Goal: Task Accomplishment & Management: Manage account settings

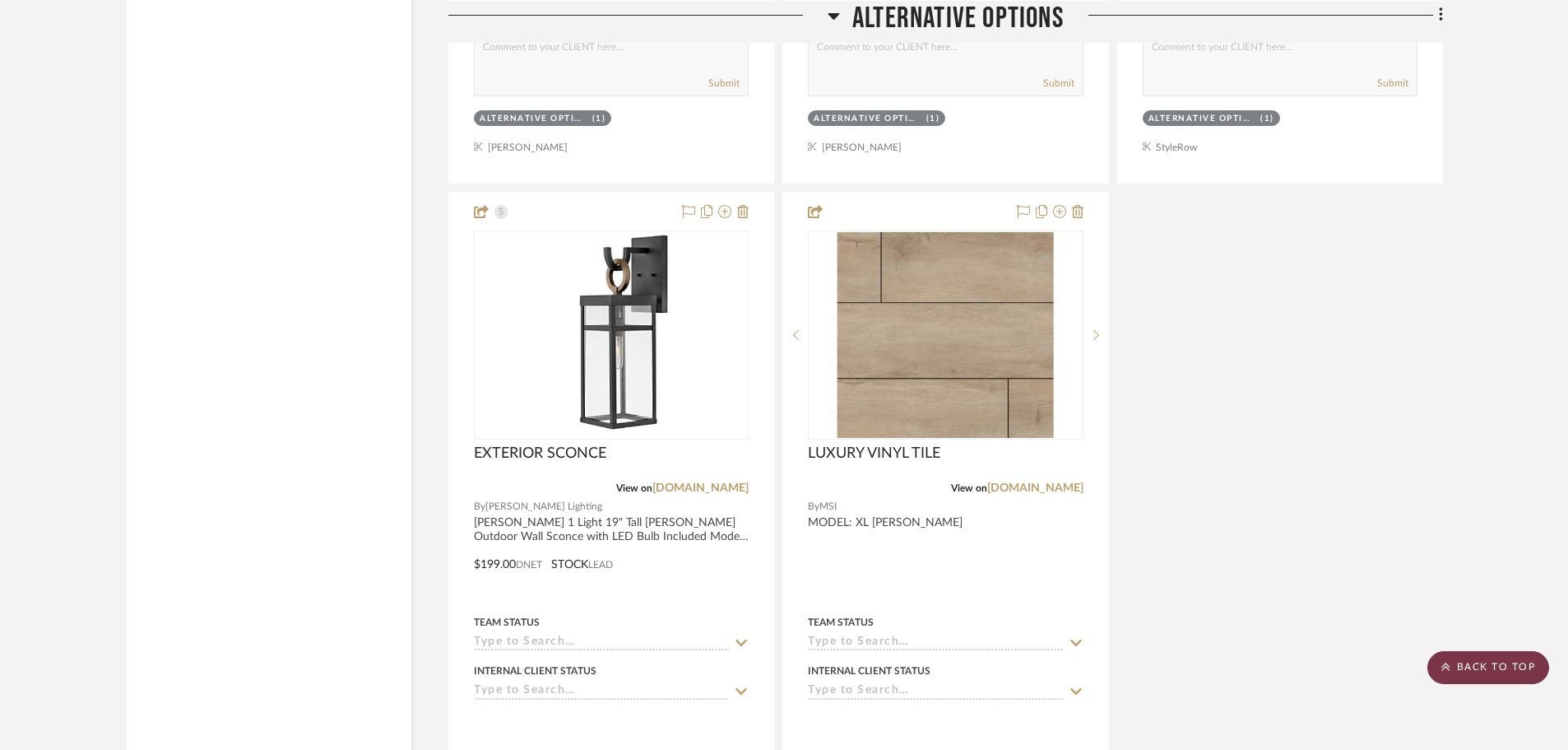
click at [1452, 671] on scroll-to-top-button "BACK TO TOP" at bounding box center [1488, 667] width 122 height 33
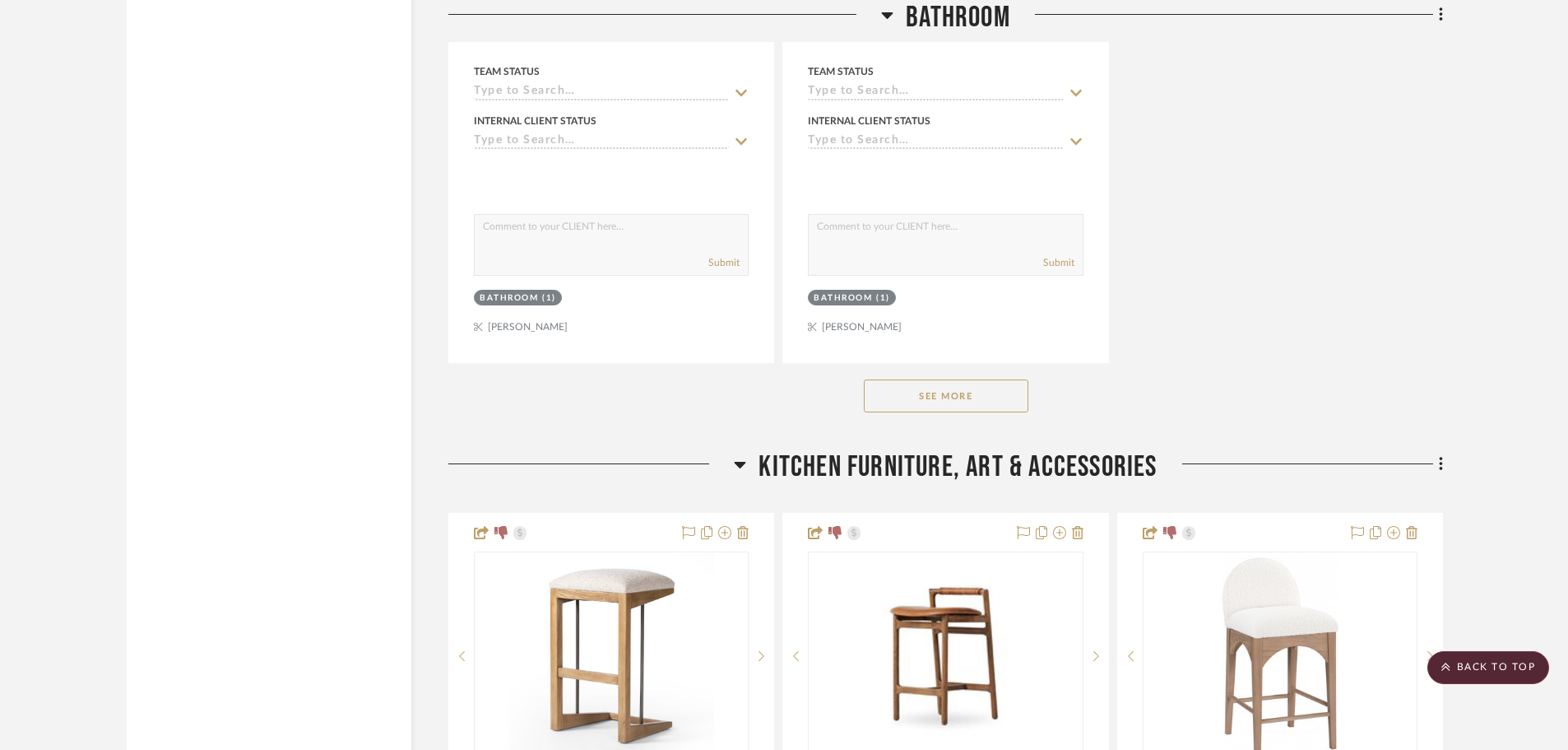
scroll to position [19505, 0]
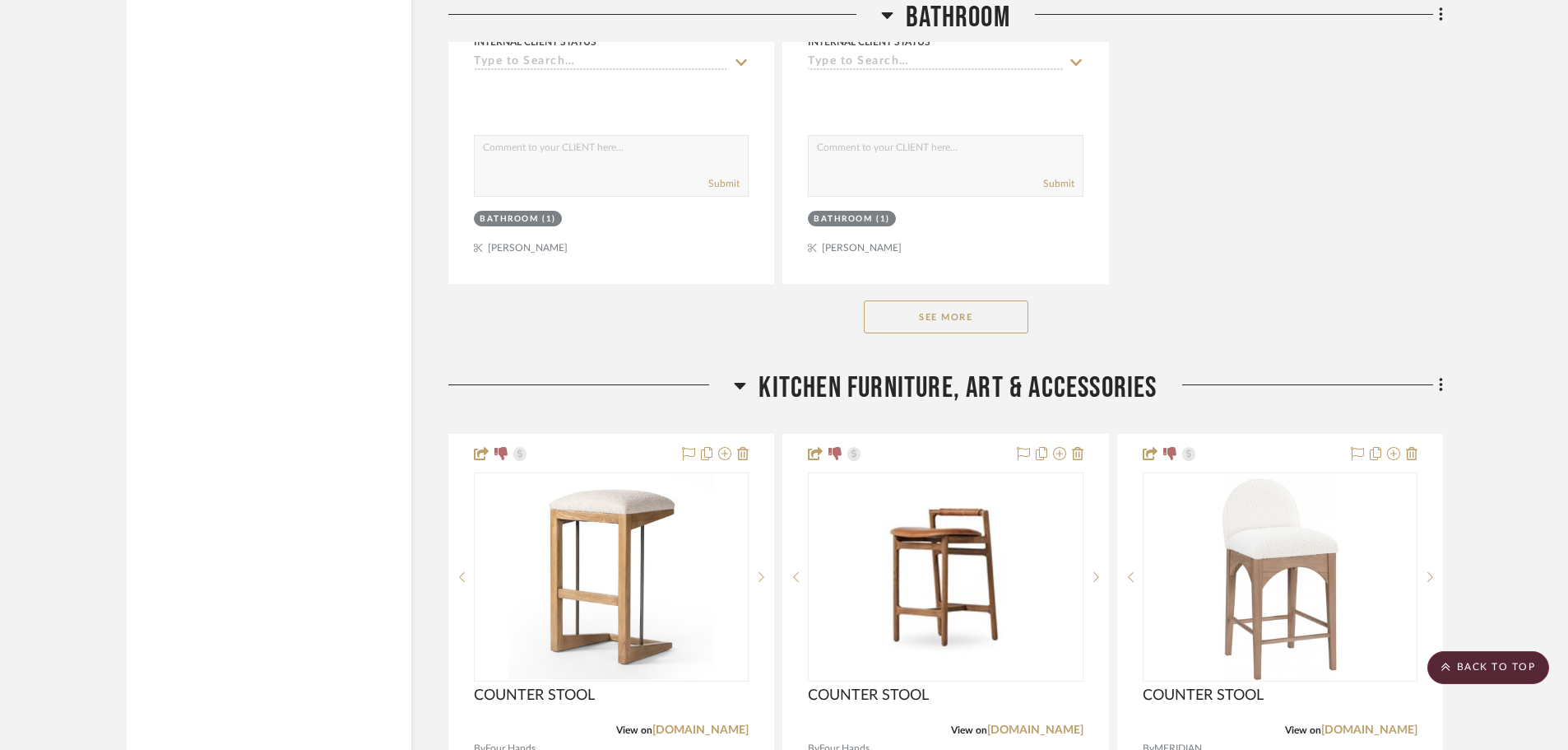
click at [967, 327] on button "See More" at bounding box center [945, 316] width 165 height 33
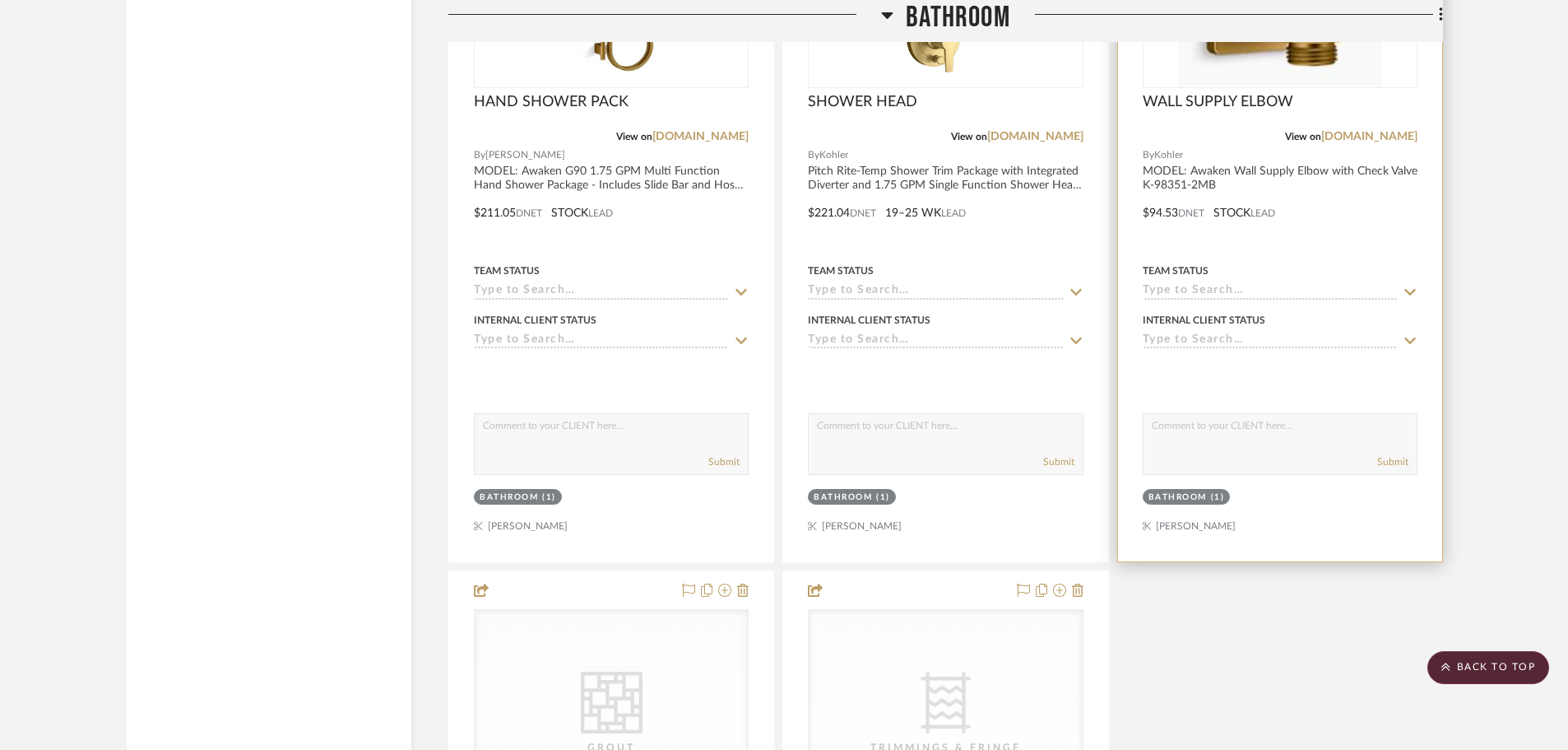
scroll to position [20658, 0]
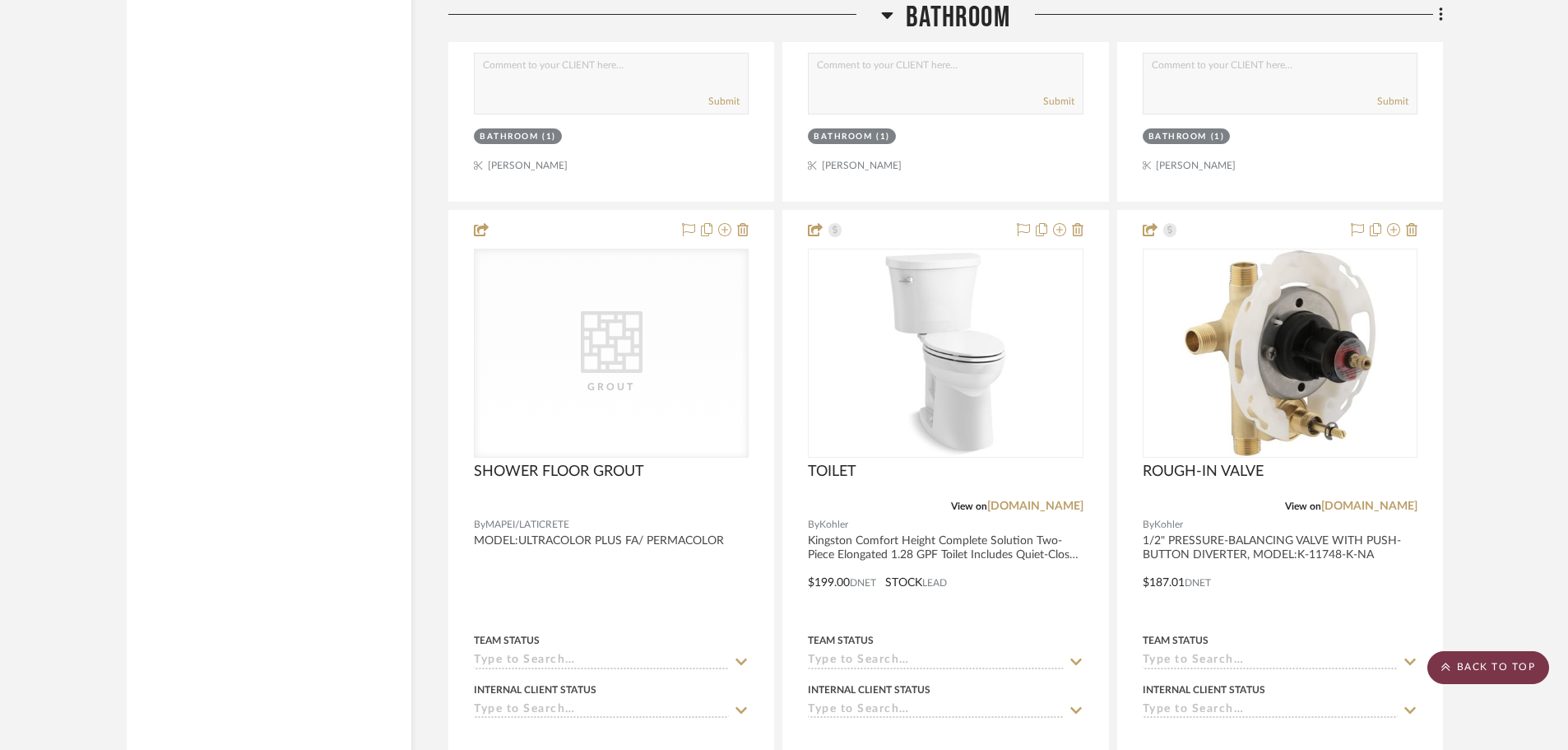
click at [1504, 679] on scroll-to-top-button "BACK TO TOP" at bounding box center [1488, 667] width 122 height 33
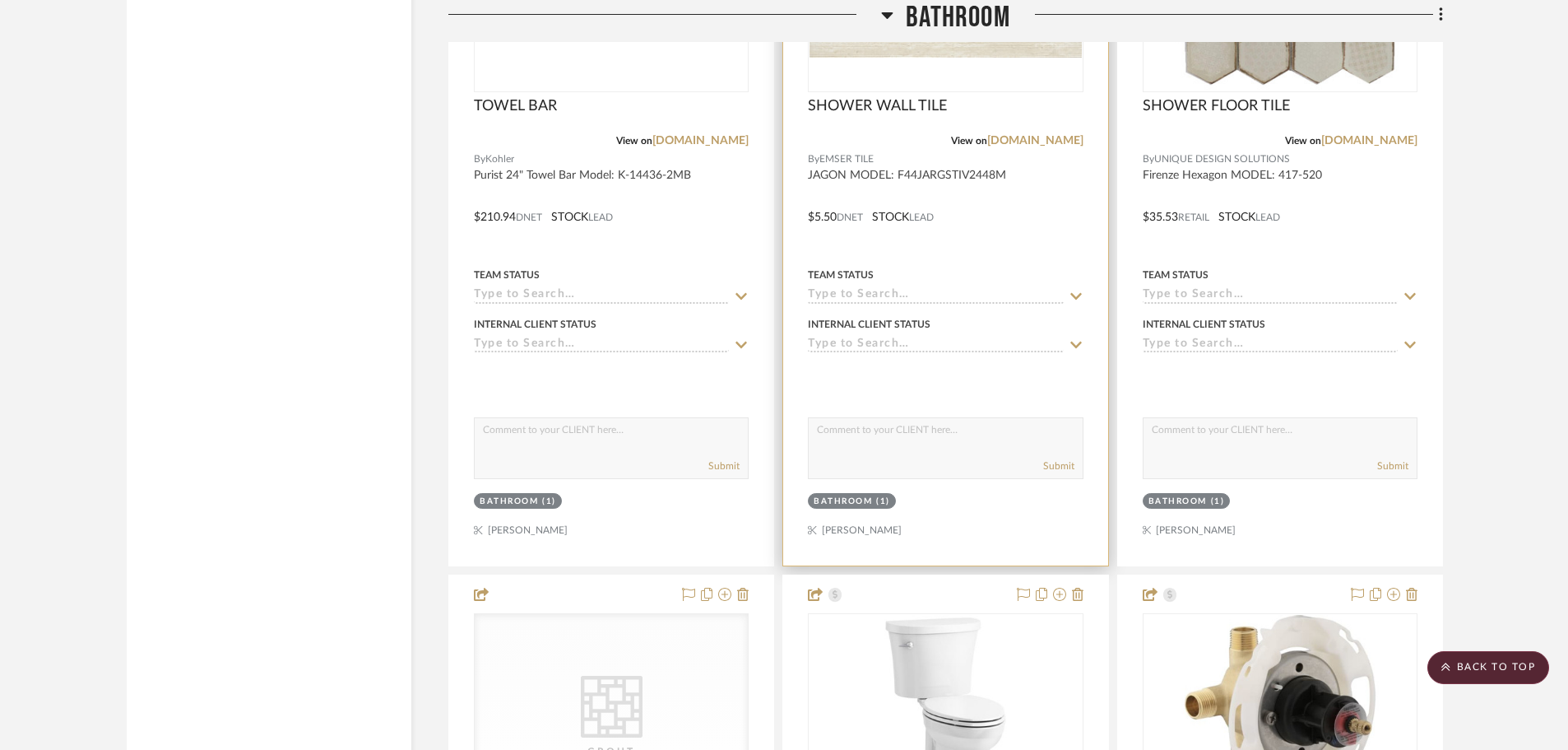
scroll to position [19505, 0]
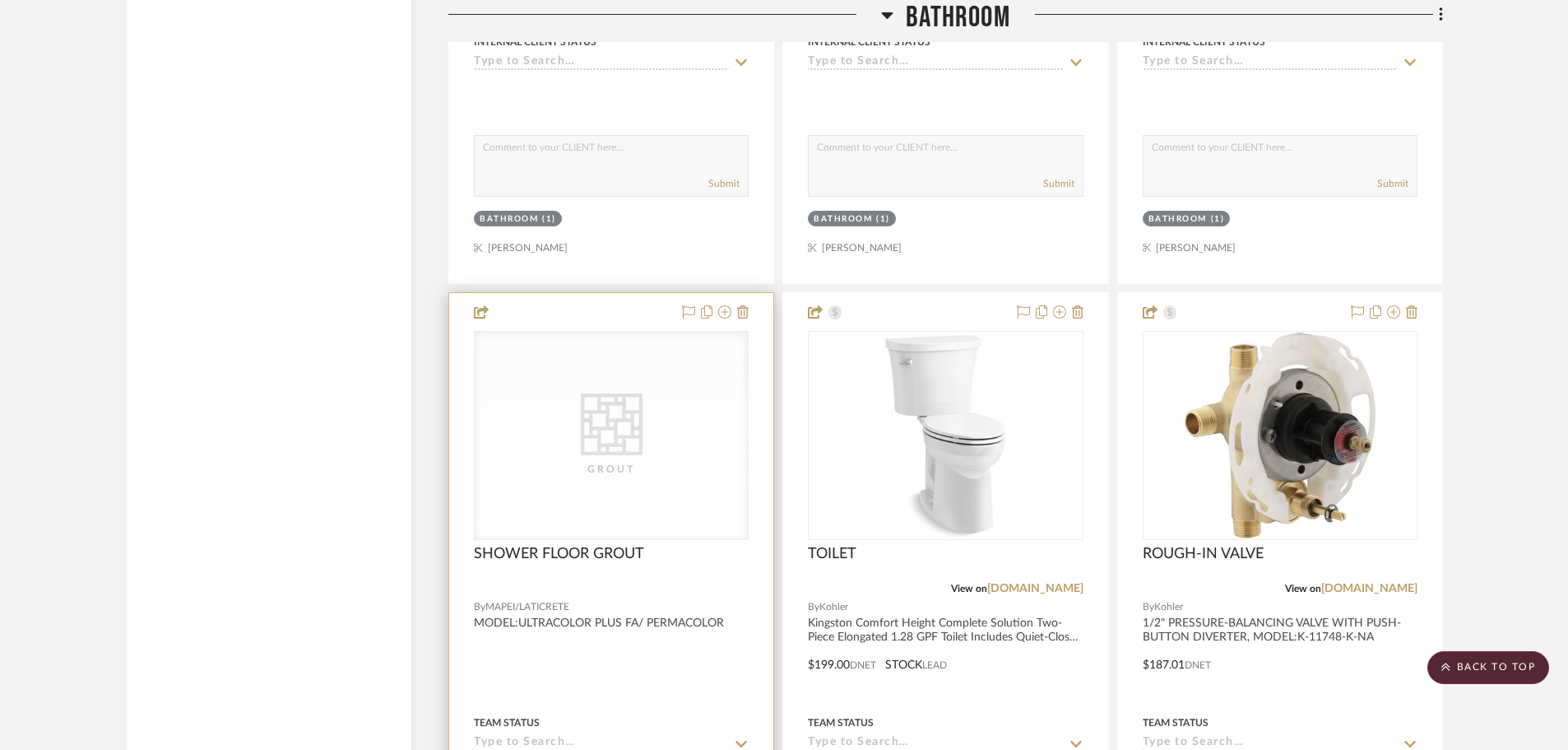
click at [690, 438] on div "CategoryIconTile Created with Sketch. Grout" at bounding box center [611, 435] width 273 height 207
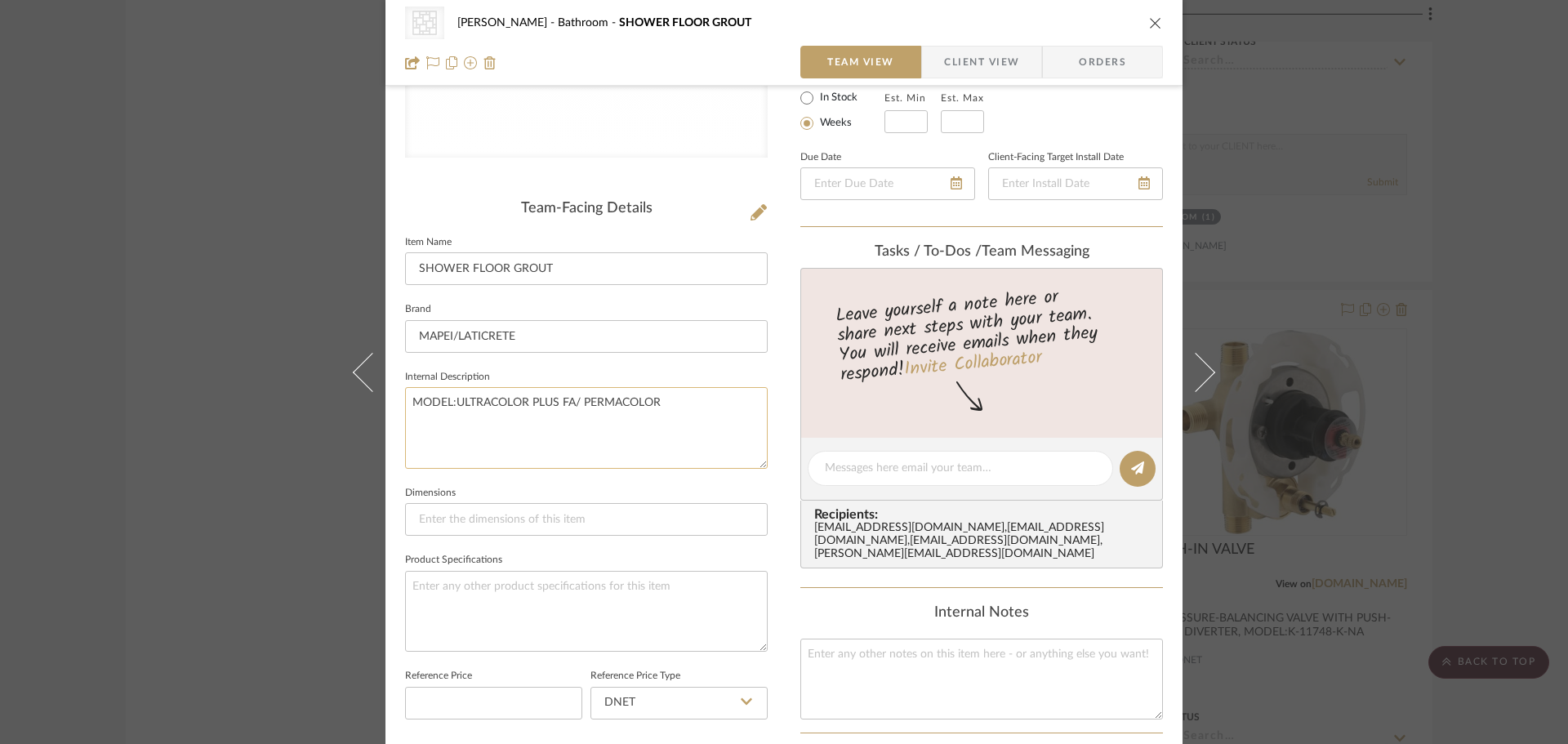
scroll to position [326, 0]
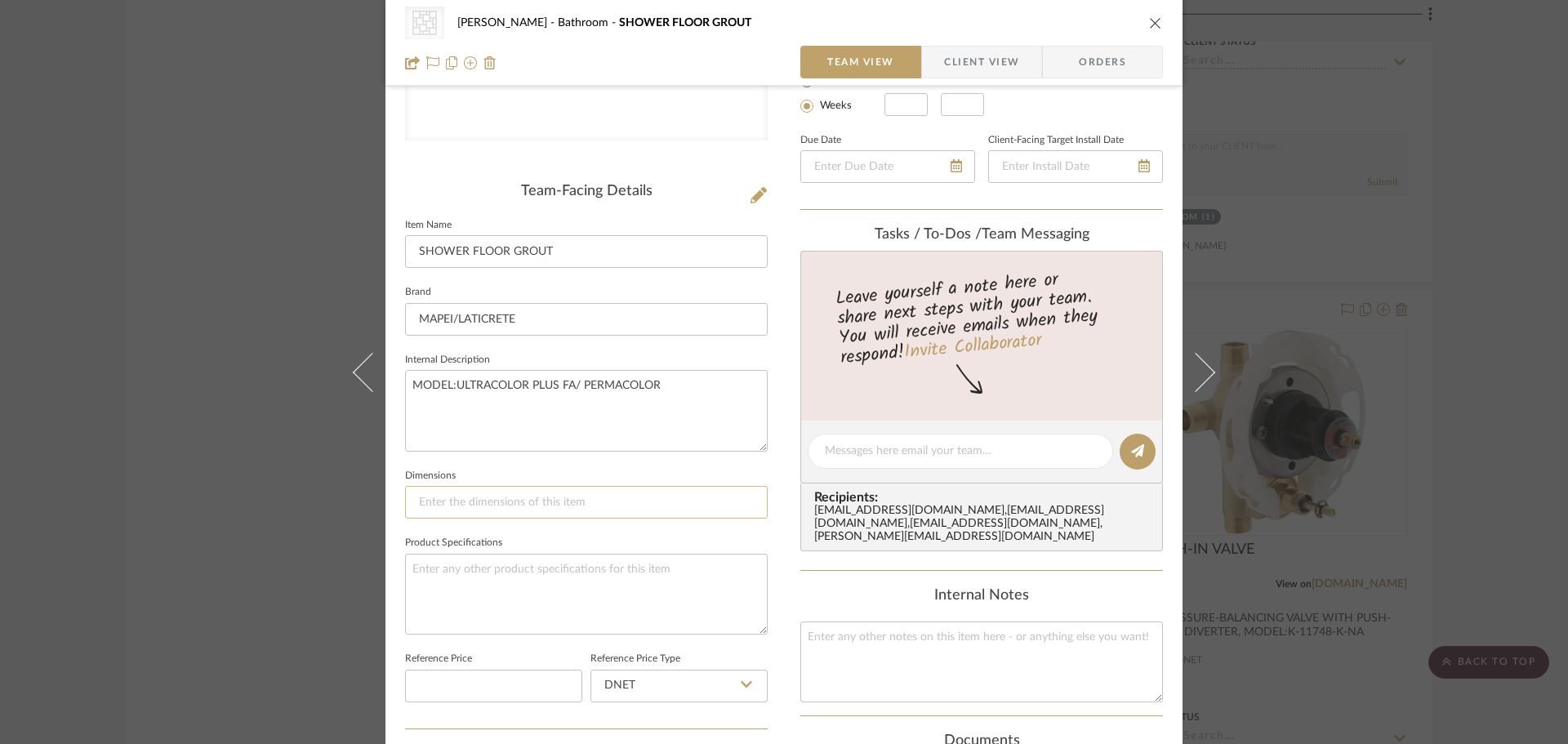
click at [677, 492] on input at bounding box center [587, 502] width 362 height 32
click at [658, 588] on textarea at bounding box center [587, 593] width 362 height 81
click at [663, 573] on textarea at bounding box center [587, 593] width 362 height 81
type textarea "M"
type textarea "BISCUIT"
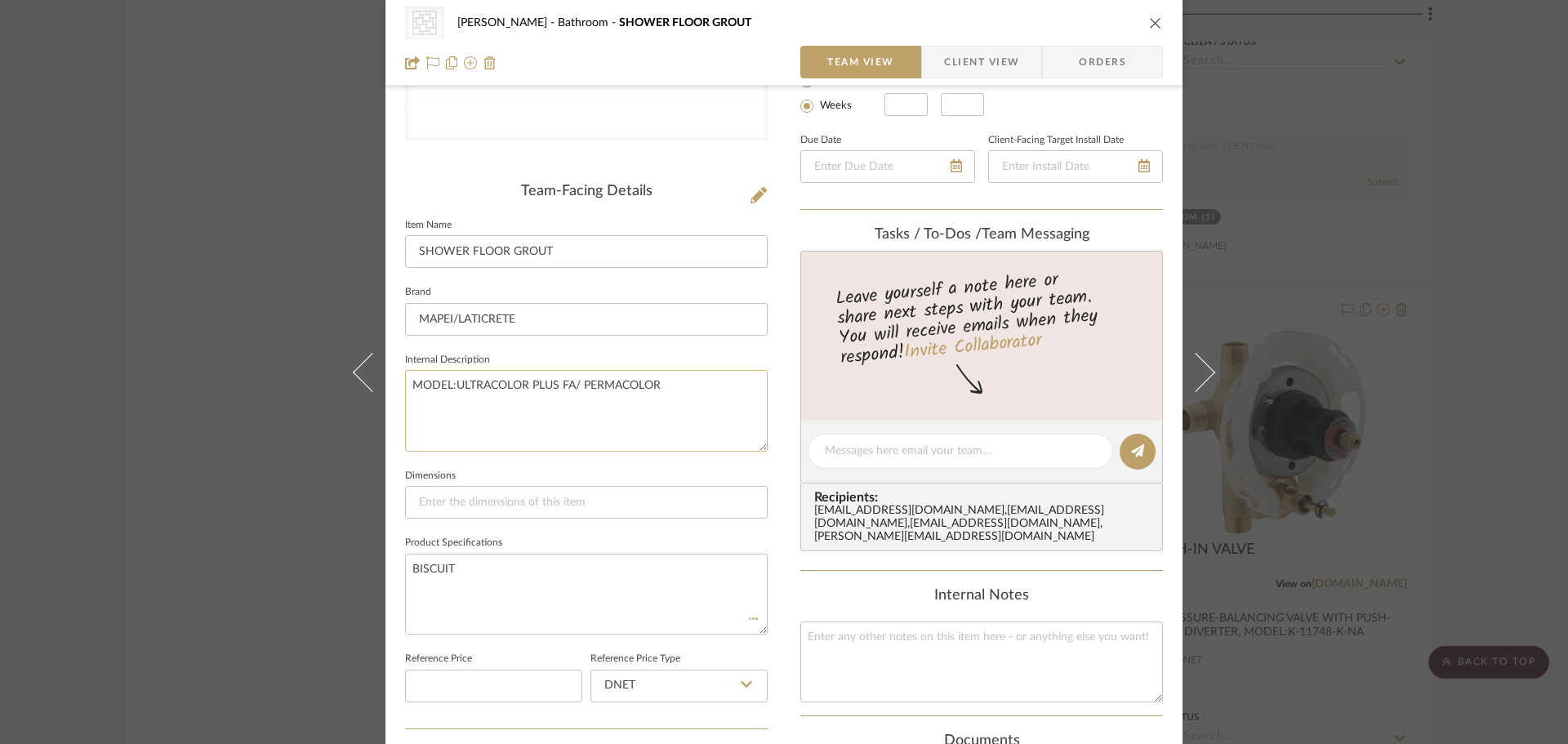
click at [709, 437] on textarea "MODEL:ULTRACOLOR PLUS FA/ PERMACOLOR" at bounding box center [587, 411] width 362 height 81
click at [684, 395] on textarea "MODEL:ULTRACOLOR PLUS FA/ PERMACOLOR" at bounding box center [587, 411] width 362 height 81
drag, startPoint x: 700, startPoint y: 390, endPoint x: 667, endPoint y: 390, distance: 33.0
click at [667, 390] on textarea "MODEL:ULTRACOLOR PLUS FA/ PERMACOLOR" at bounding box center [587, 411] width 362 height 81
click at [674, 392] on textarea "MODEL:ULTRACOLOR PLUS FA/ PERMACOLOR" at bounding box center [587, 411] width 362 height 81
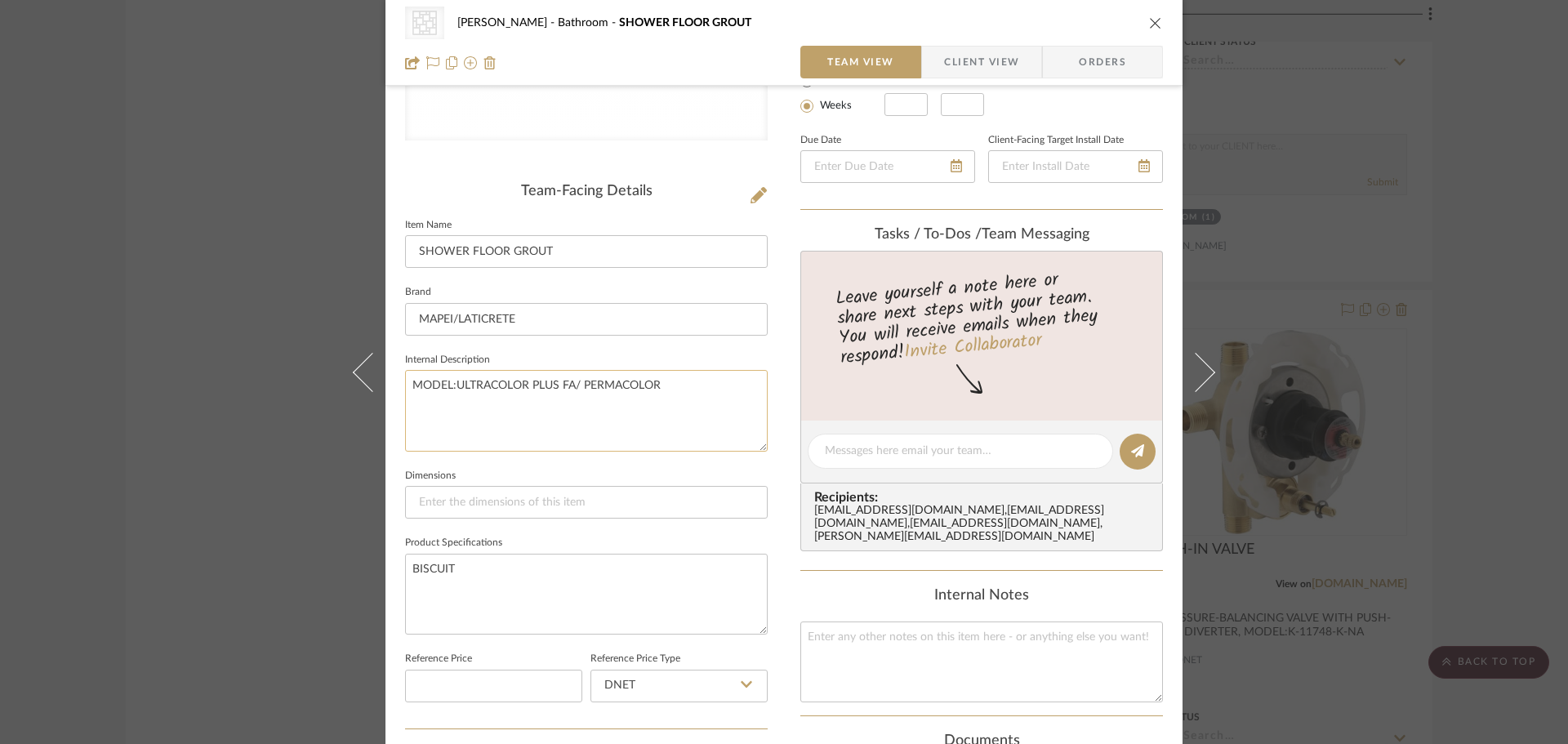
click at [697, 381] on textarea "MODEL:ULTRACOLOR PLUS FA/ PERMACOLOR" at bounding box center [587, 411] width 362 height 81
drag, startPoint x: 692, startPoint y: 386, endPoint x: 580, endPoint y: 398, distance: 112.6
click at [580, 398] on textarea "MODEL:ULTRACOLOR PLUS FA/ PERMACOLOR" at bounding box center [587, 411] width 362 height 81
drag, startPoint x: 620, startPoint y: 389, endPoint x: 650, endPoint y: 384, distance: 30.4
click at [629, 389] on textarea "MODEL:ULTRACOLOR PLUS FA" at bounding box center [587, 411] width 362 height 81
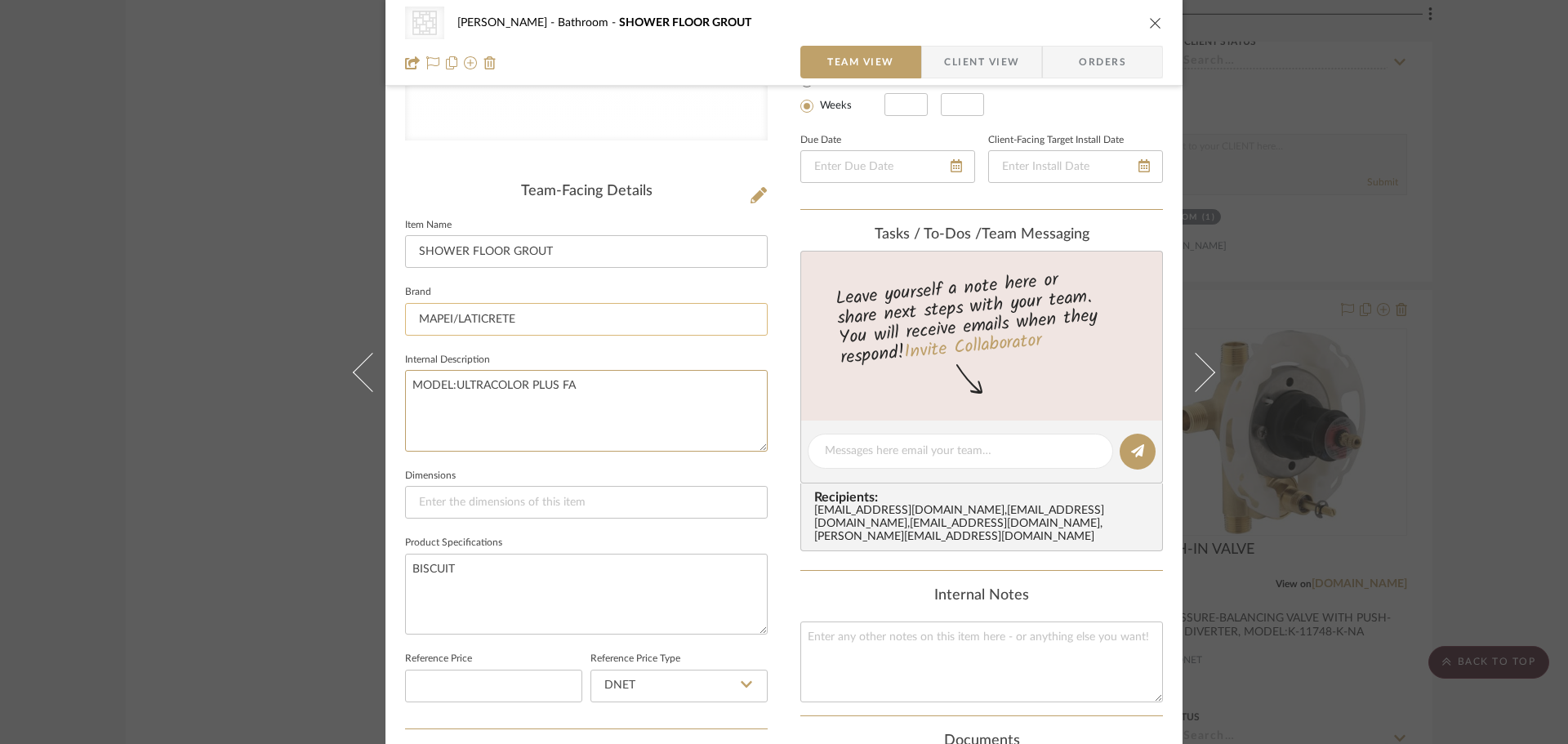
type textarea "MODEL:ULTRACOLOR PLUS FA"
click at [693, 320] on input "MAPEI/LATICRETE" at bounding box center [587, 319] width 362 height 32
click at [678, 406] on textarea "MODEL:ULTRACOLOR PLUS FA" at bounding box center [587, 411] width 362 height 81
click at [642, 315] on input "MAPEI/LATICRETE" at bounding box center [587, 319] width 362 height 32
type input "MAPEI"
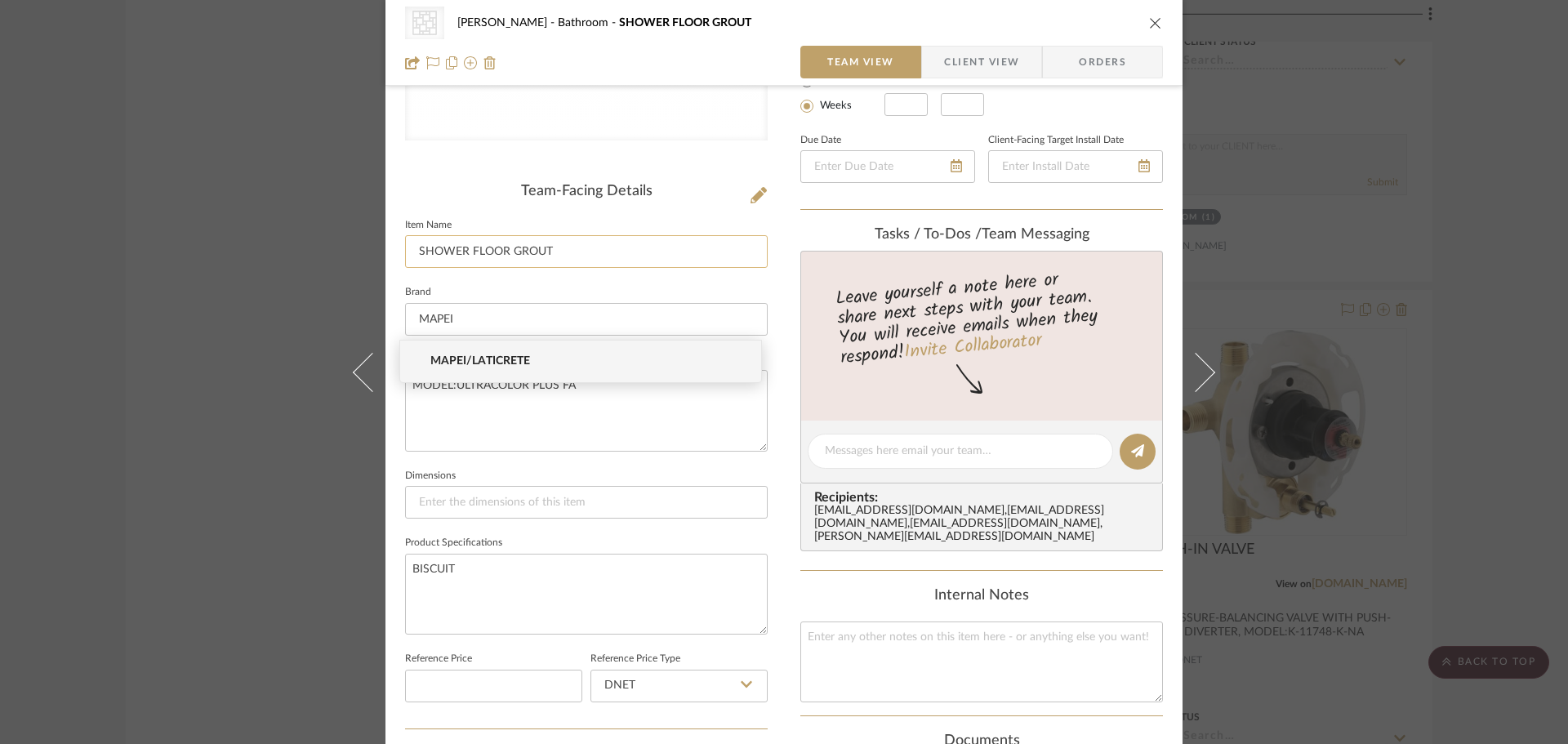
click at [689, 242] on input "SHOWER FLOOR GROUT" at bounding box center [587, 251] width 362 height 32
click at [594, 328] on input at bounding box center [587, 319] width 362 height 32
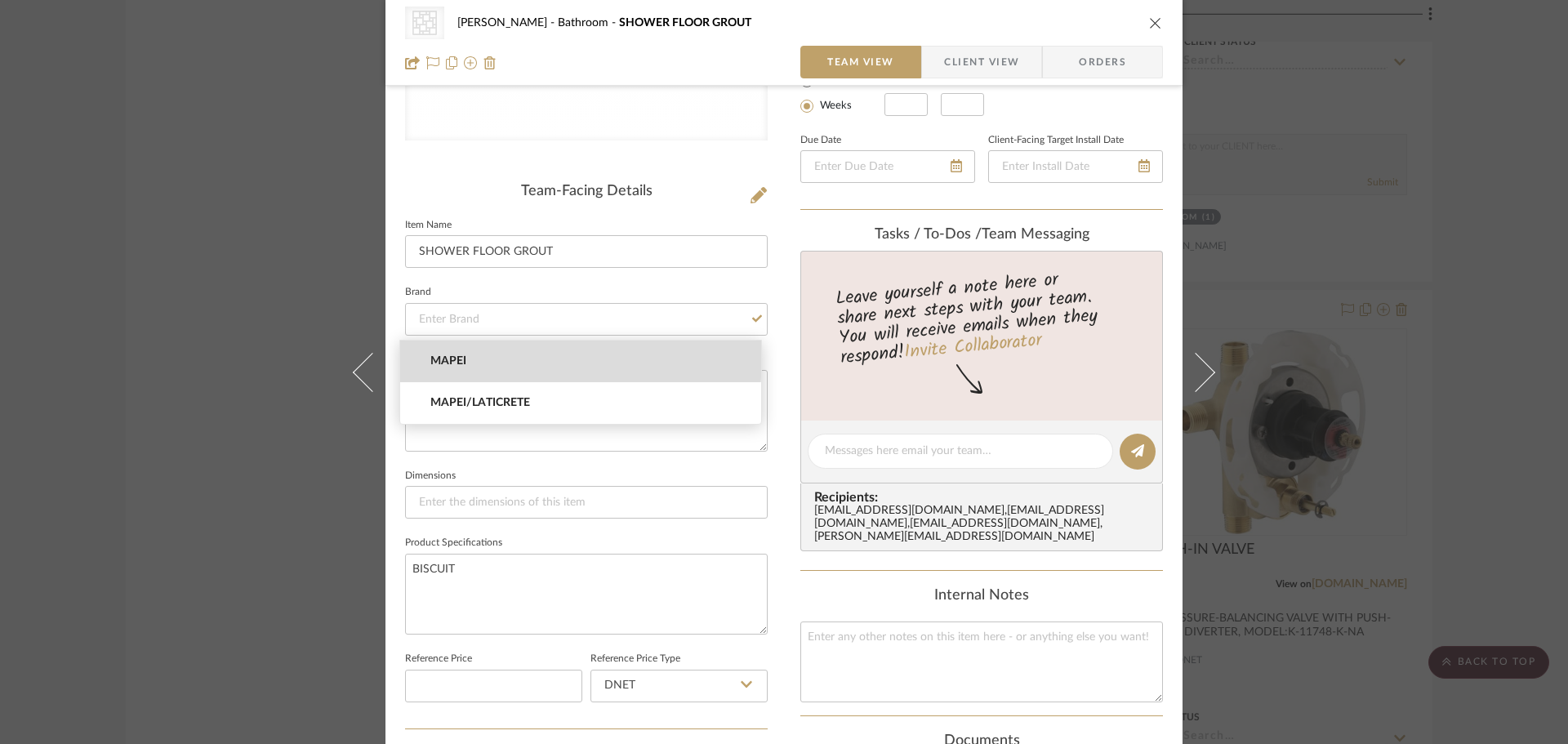
click at [524, 358] on span "MAPEI" at bounding box center [587, 361] width 313 height 14
type input "MAPEI"
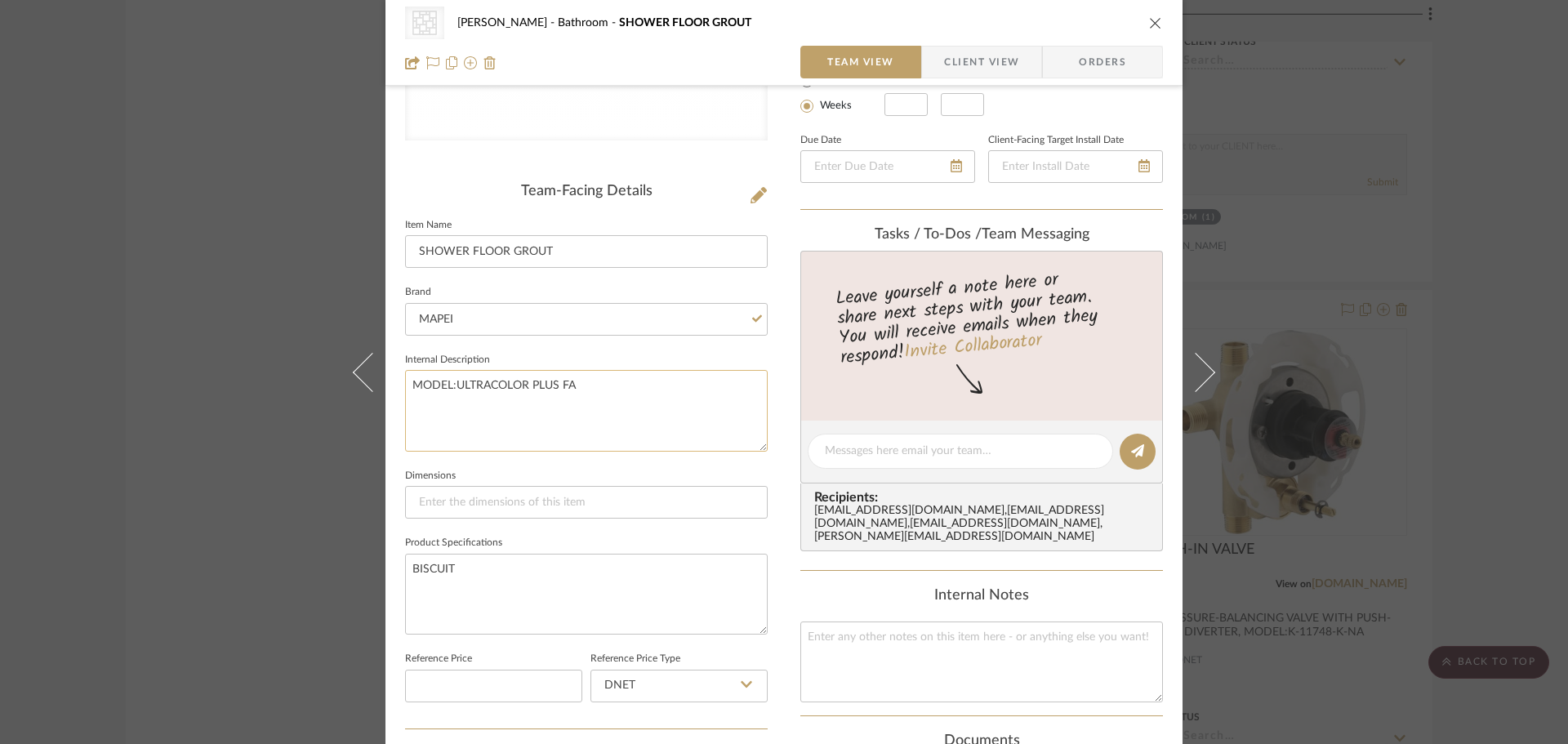
click at [696, 425] on textarea "MODEL:ULTRACOLOR PLUS FA" at bounding box center [587, 411] width 362 height 81
click at [741, 180] on div "CategoryIconTile Created with Sketch. Grout Team-Facing Details Item Name SHOWE…" at bounding box center [587, 455] width 362 height 1341
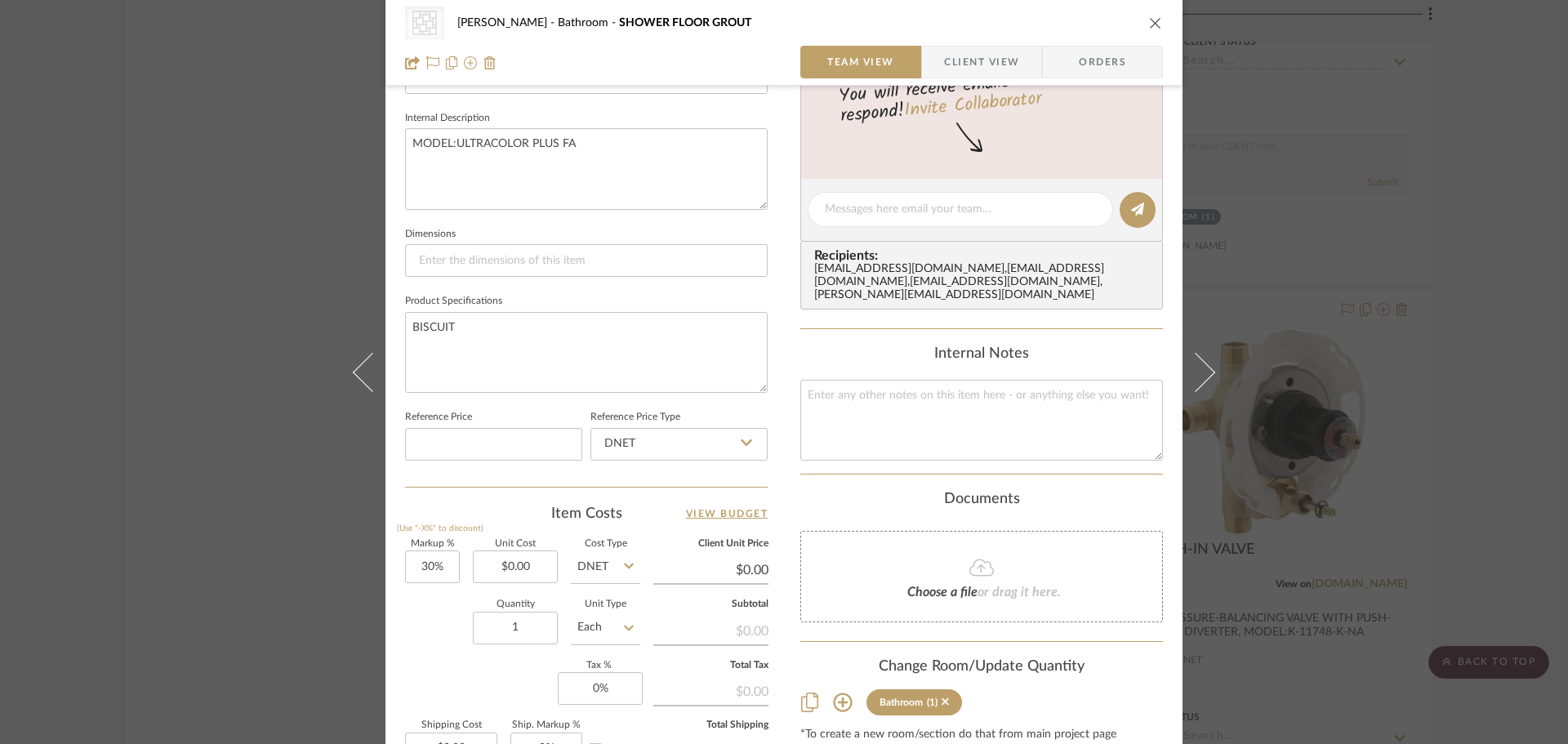
scroll to position [572, 0]
click at [912, 383] on textarea at bounding box center [981, 417] width 362 height 81
click at [928, 383] on textarea "SHOWER WALL AND" at bounding box center [981, 417] width 362 height 81
type textarea "SHOWER WALL AND SHOWER FLOOR GROUT"
click at [1073, 488] on div "Documents" at bounding box center [981, 496] width 362 height 18
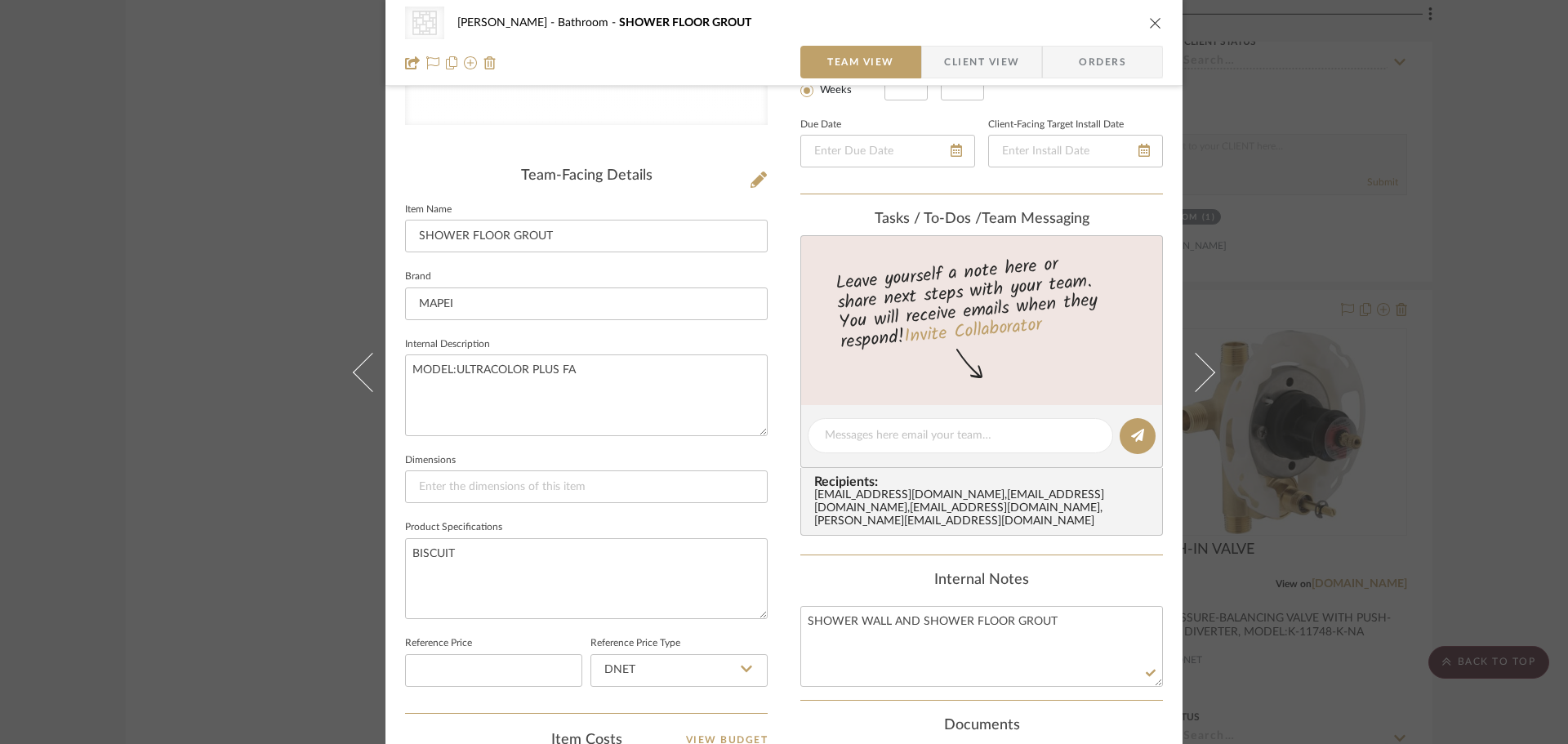
scroll to position [326, 0]
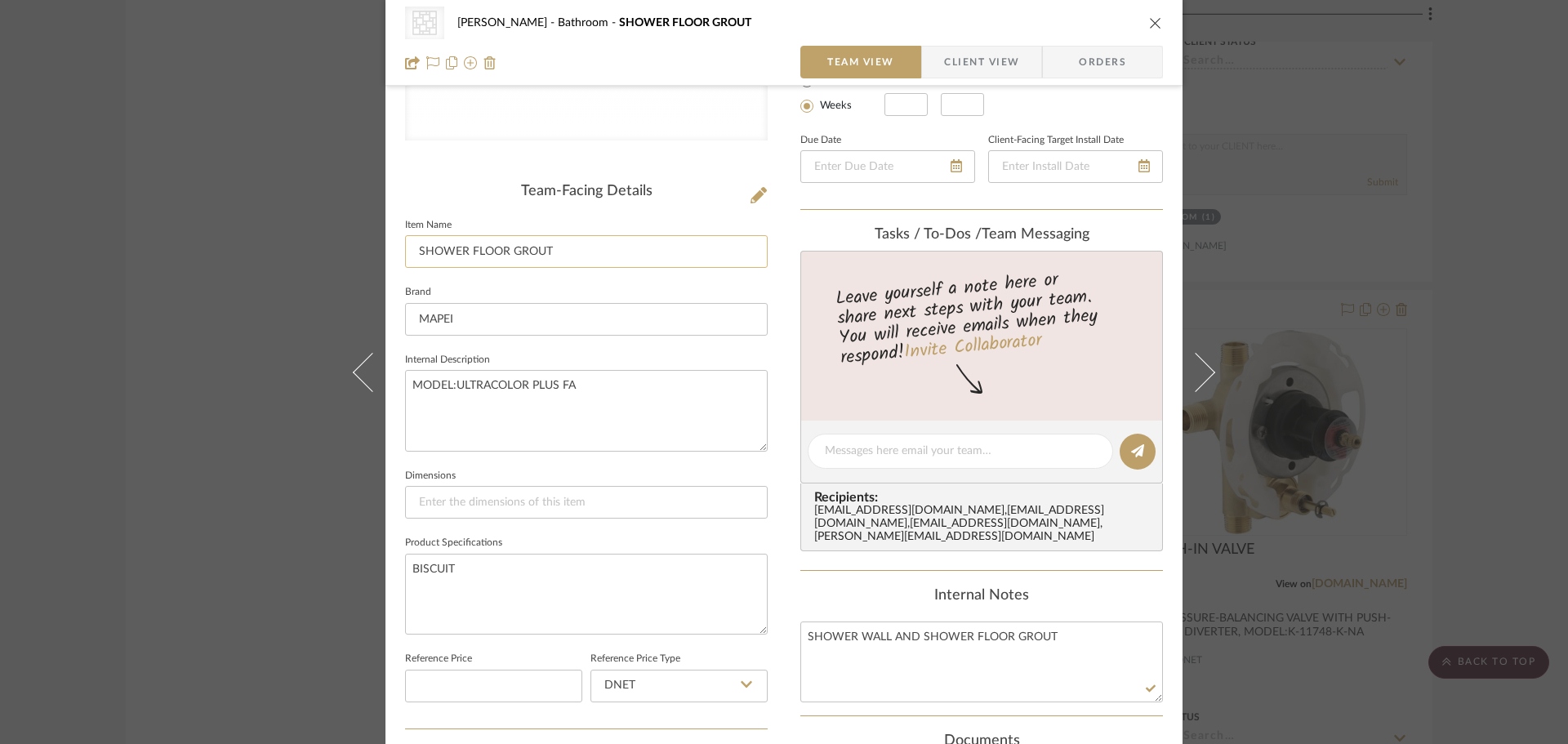
click at [562, 249] on input "SHOWER FLOOR GROUT" at bounding box center [587, 251] width 362 height 32
drag, startPoint x: 504, startPoint y: 251, endPoint x: 540, endPoint y: 282, distance: 47.5
click at [505, 252] on input "SHOWER FLOOR GROUT" at bounding box center [587, 251] width 362 height 32
click at [512, 251] on input "SHOWER FLOOR AND SHOWER WALL GROUT" at bounding box center [587, 251] width 362 height 32
click at [729, 261] on input "SHOWER FLOOR AND SHOWER WALL GROUT" at bounding box center [587, 251] width 362 height 32
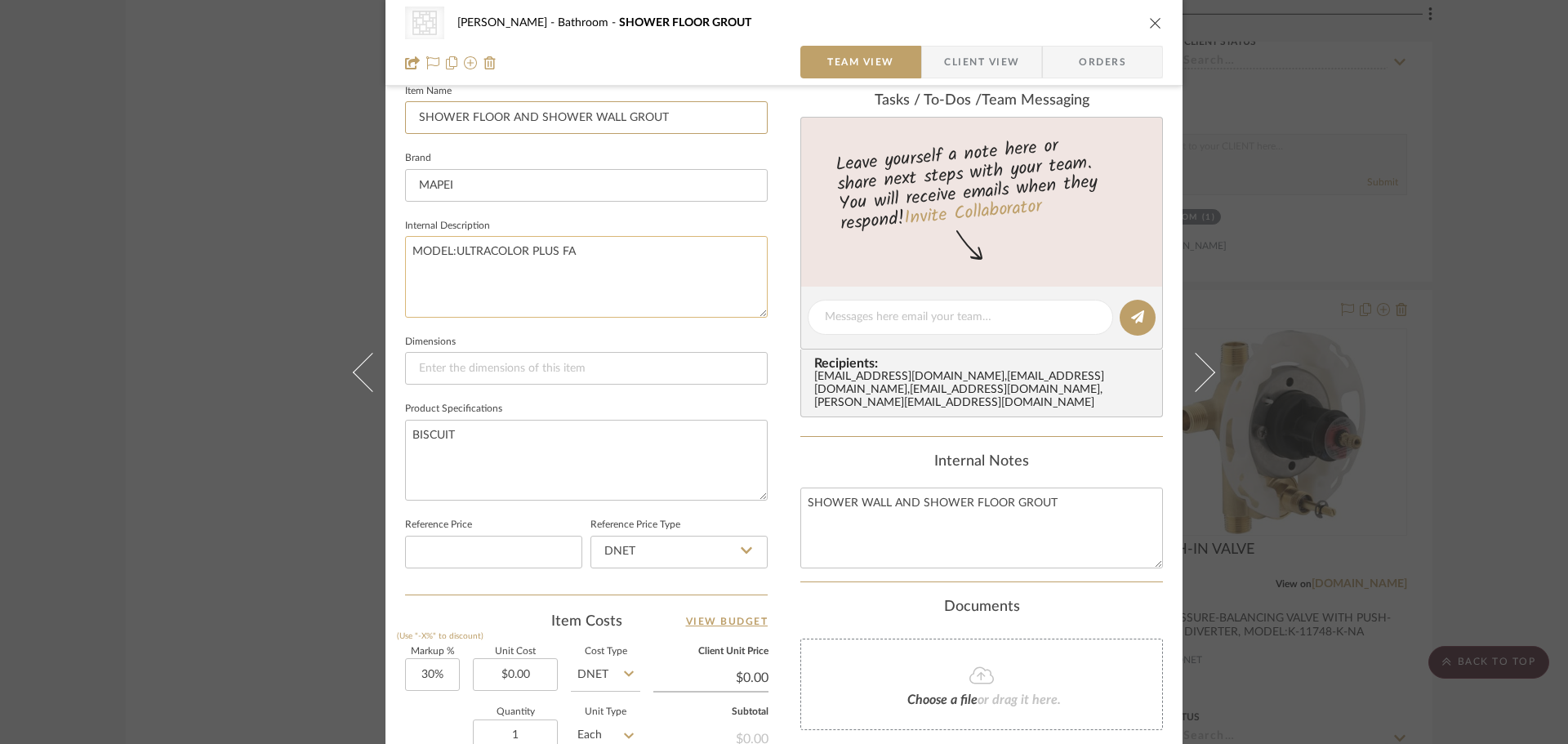
scroll to position [490, 0]
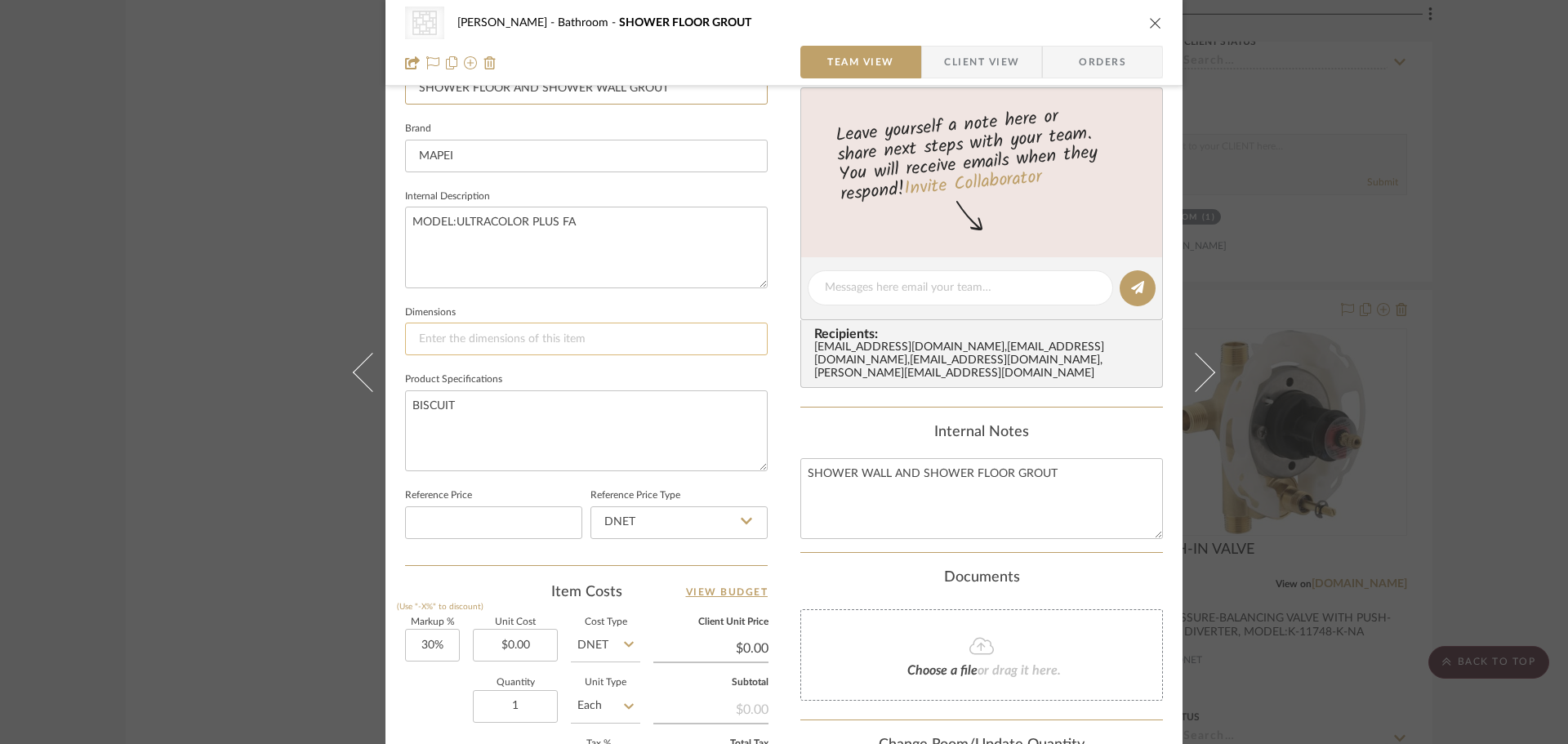
type input "SHOWER FLOOR AND SHOWER WALL GROUT"
click at [598, 331] on input at bounding box center [587, 338] width 362 height 32
type input "N/A"
click at [894, 508] on textarea "SHOWER WALL AND SHOWER FLOOR GROUT" at bounding box center [981, 498] width 362 height 81
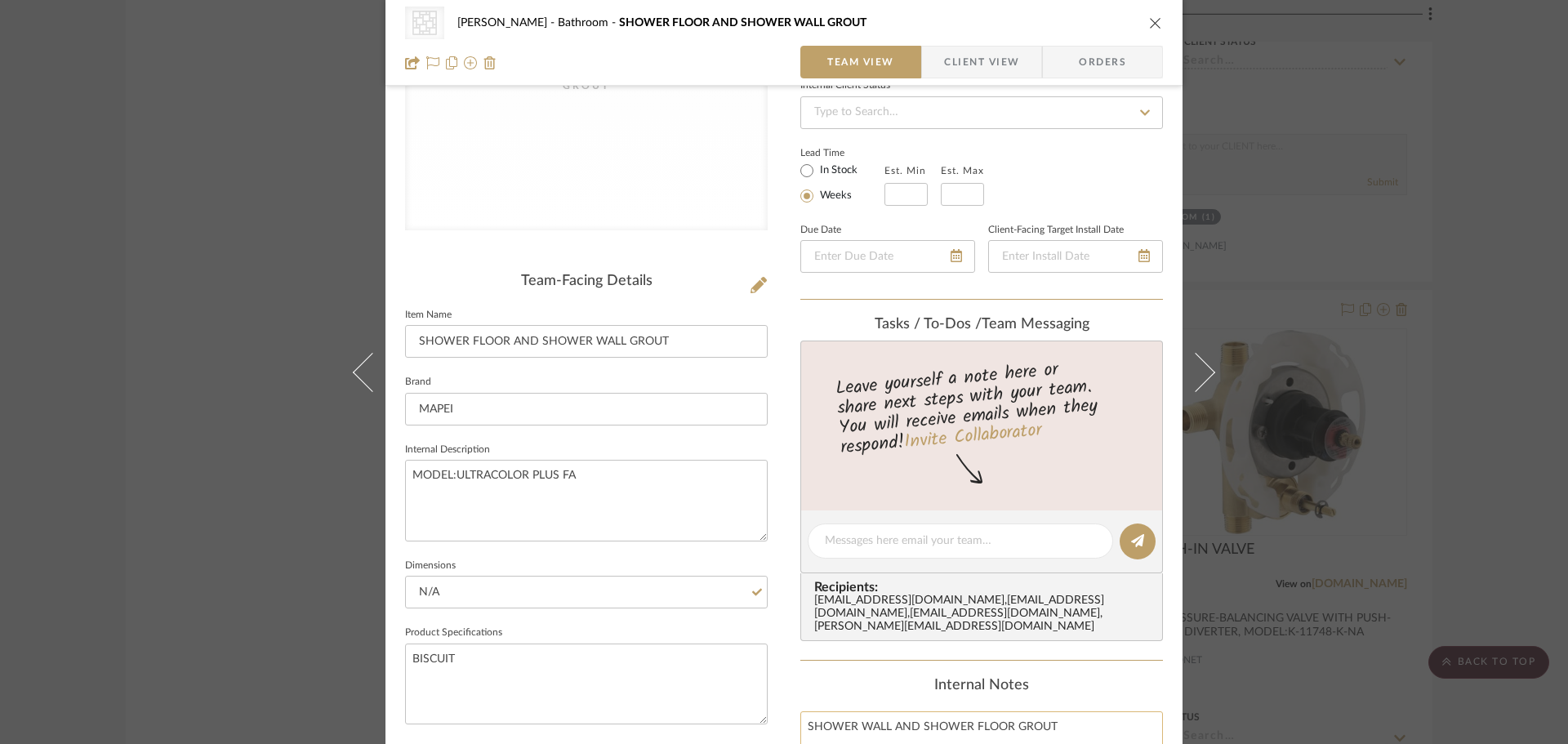
scroll to position [326, 0]
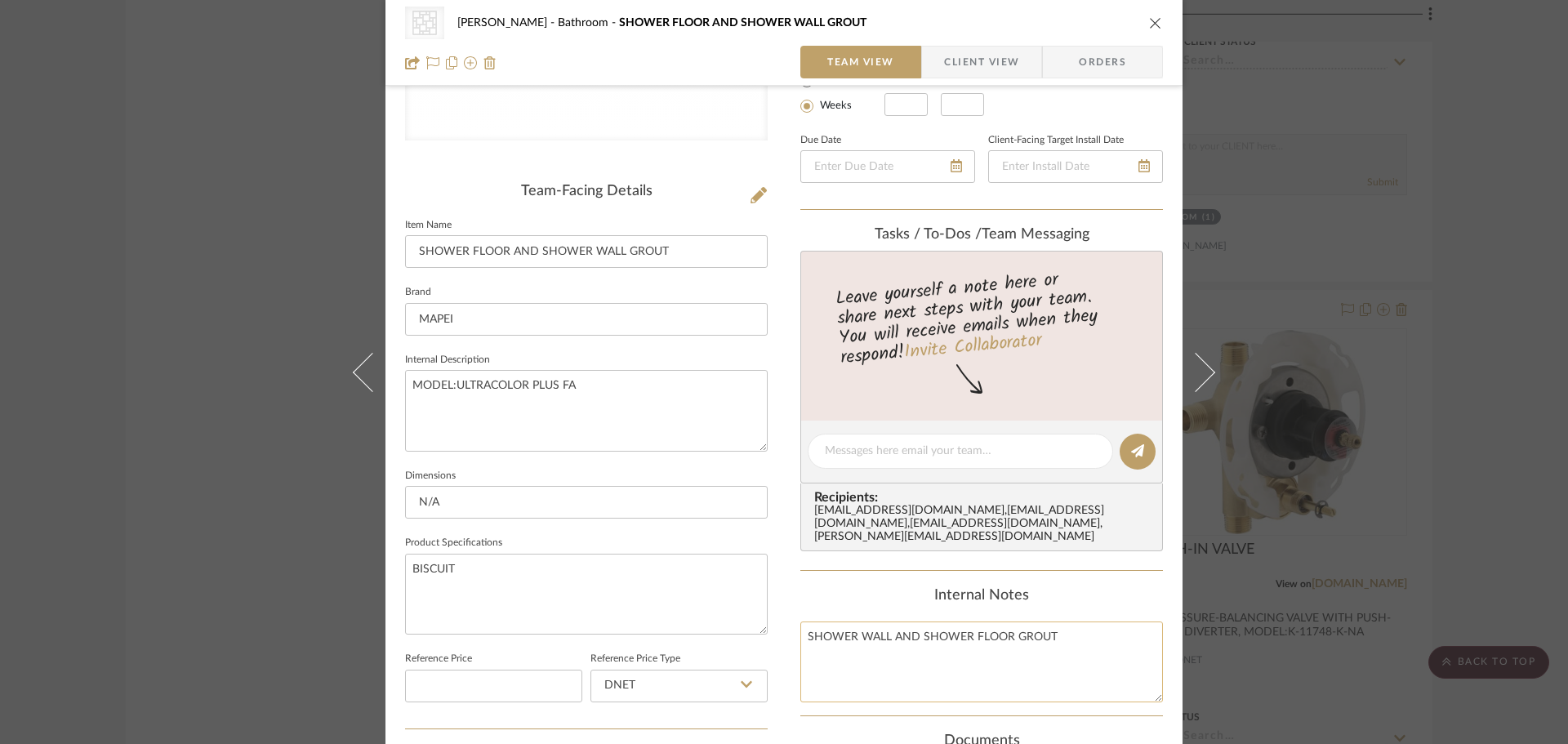
click at [1087, 628] on textarea "SHOWER WALL AND SHOWER FLOOR GROUT" at bounding box center [981, 662] width 362 height 81
drag, startPoint x: 1087, startPoint y: 628, endPoint x: 791, endPoint y: 649, distance: 296.7
click at [791, 649] on div "CategoryIconTile Created with Sketch. Grout CHANG Bathroom SHOWER FLOOR AND SHO…" at bounding box center [784, 438] width 797 height 1505
click at [698, 250] on input "SHOWER FLOOR AND SHOWER WALL GROUT" at bounding box center [587, 251] width 362 height 32
drag, startPoint x: 702, startPoint y: 252, endPoint x: 407, endPoint y: 253, distance: 295.0
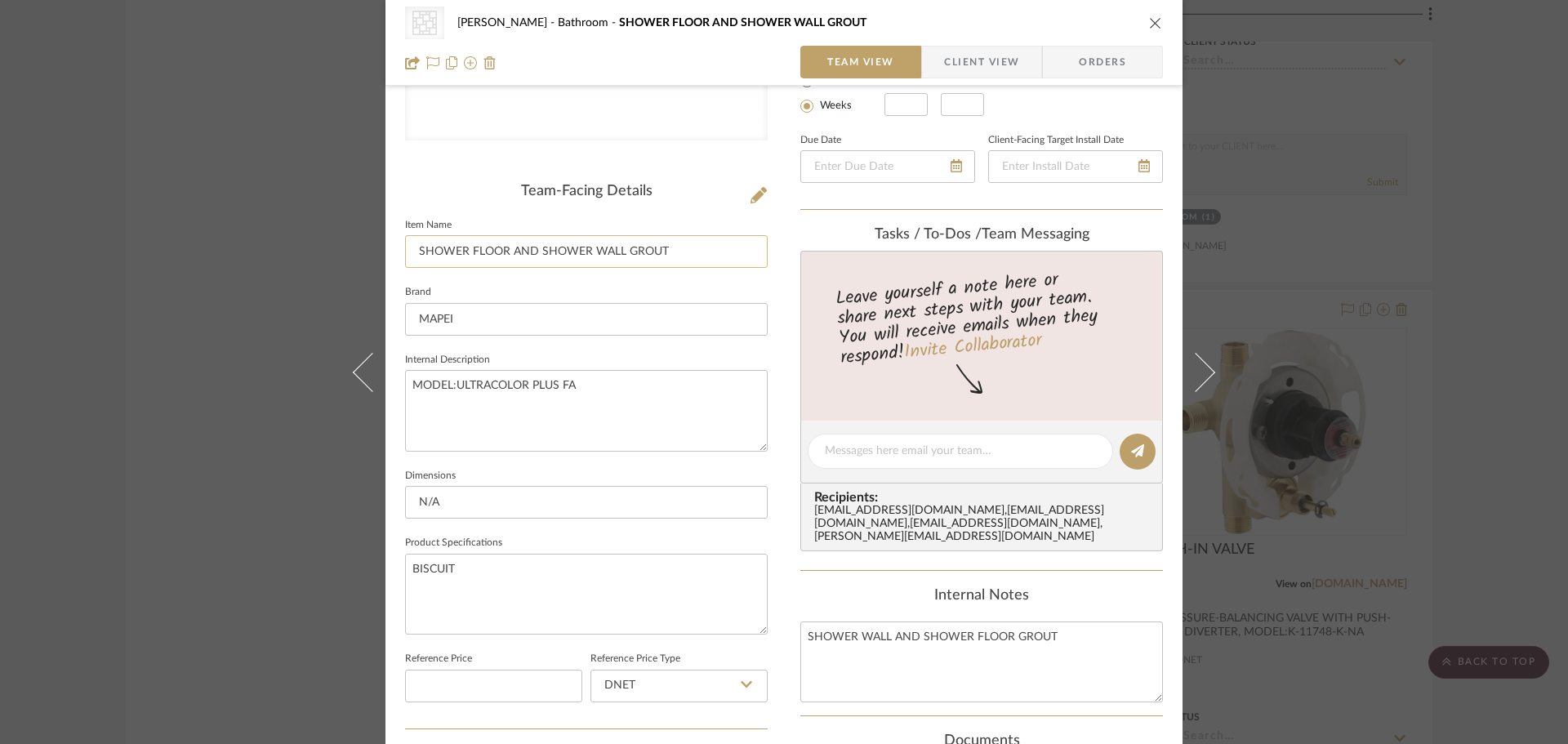
click at [407, 253] on input "SHOWER FLOOR AND SHOWER WALL GROUT" at bounding box center [587, 251] width 362 height 32
click at [1106, 637] on textarea "SHOWER WALL AND SHOWER FLOOR GROUT" at bounding box center [981, 662] width 362 height 81
drag, startPoint x: 1106, startPoint y: 636, endPoint x: 749, endPoint y: 661, distance: 357.9
click at [751, 662] on div "CategoryIconTile Created with Sketch. Grout CHANG Bathroom SHOWER FLOOR AND SHO…" at bounding box center [784, 438] width 797 height 1505
paste textarea "FLOOR AND SHOWER WALL"
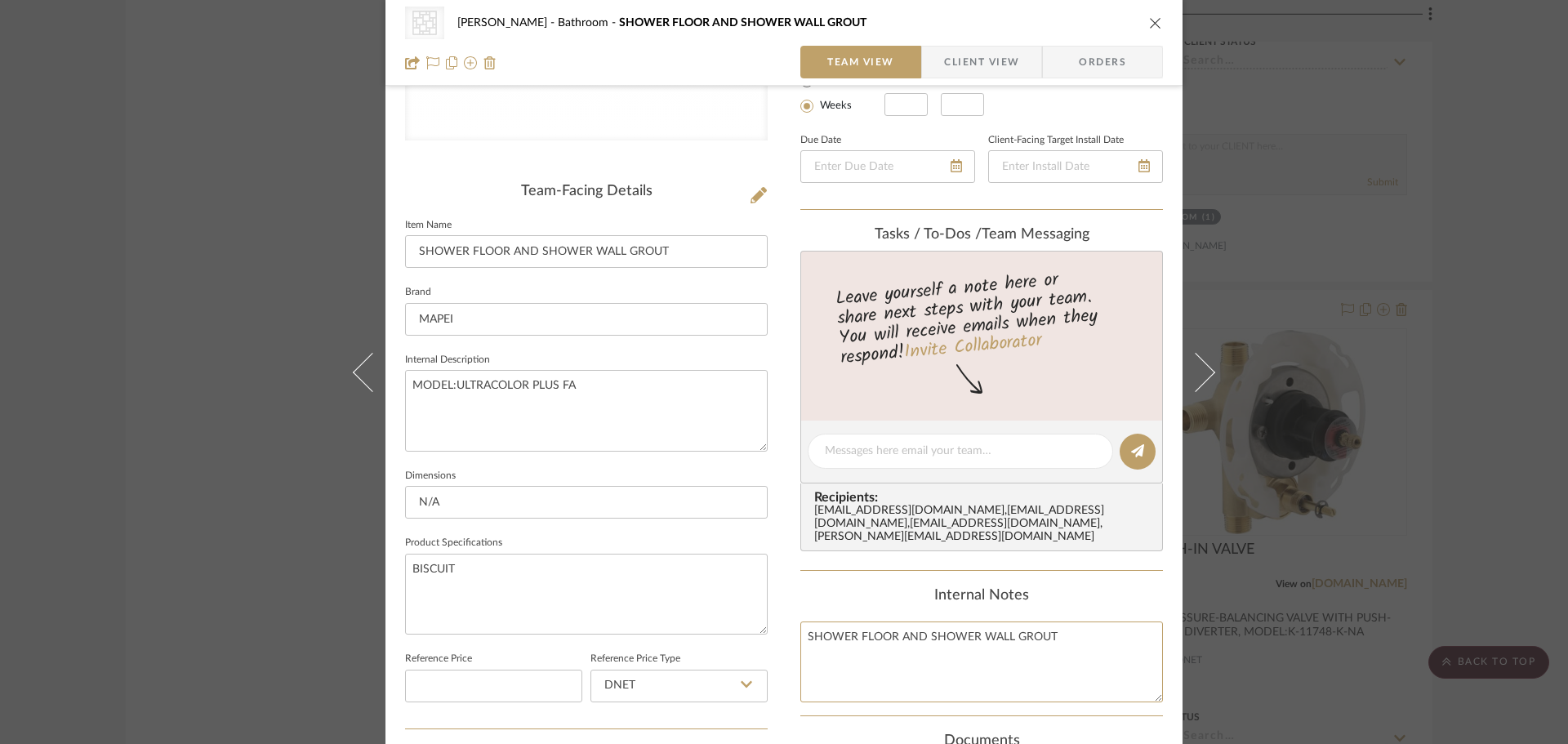
type textarea "SHOWER FLOOR AND SHOWER WALL GROUT"
click at [772, 582] on div "CategoryIconTile Created with Sketch. Grout CHANG Bathroom SHOWER FLOOR AND SHO…" at bounding box center [784, 438] width 797 height 1505
click at [1153, 18] on icon "close" at bounding box center [1155, 23] width 13 height 13
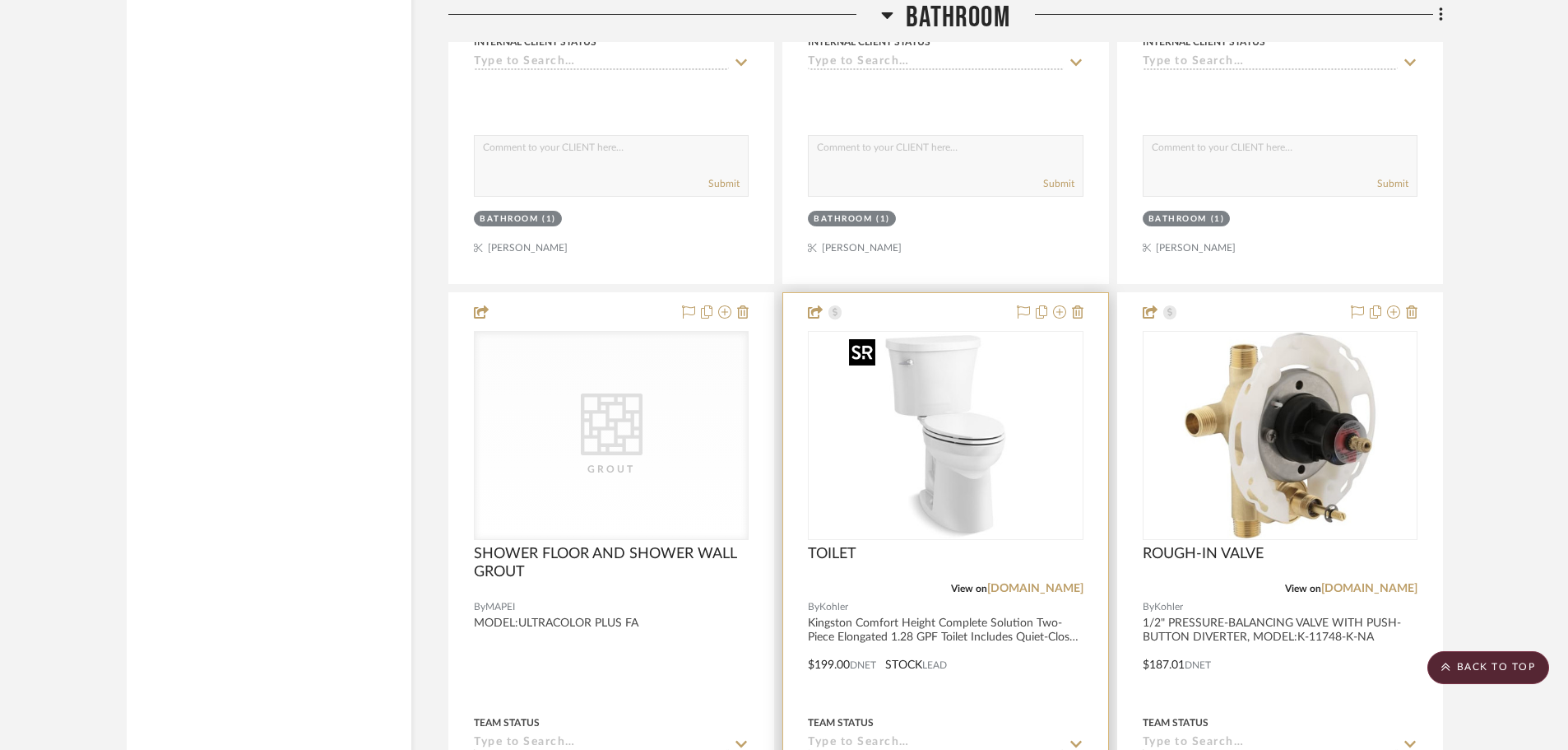
scroll to position [19587, 0]
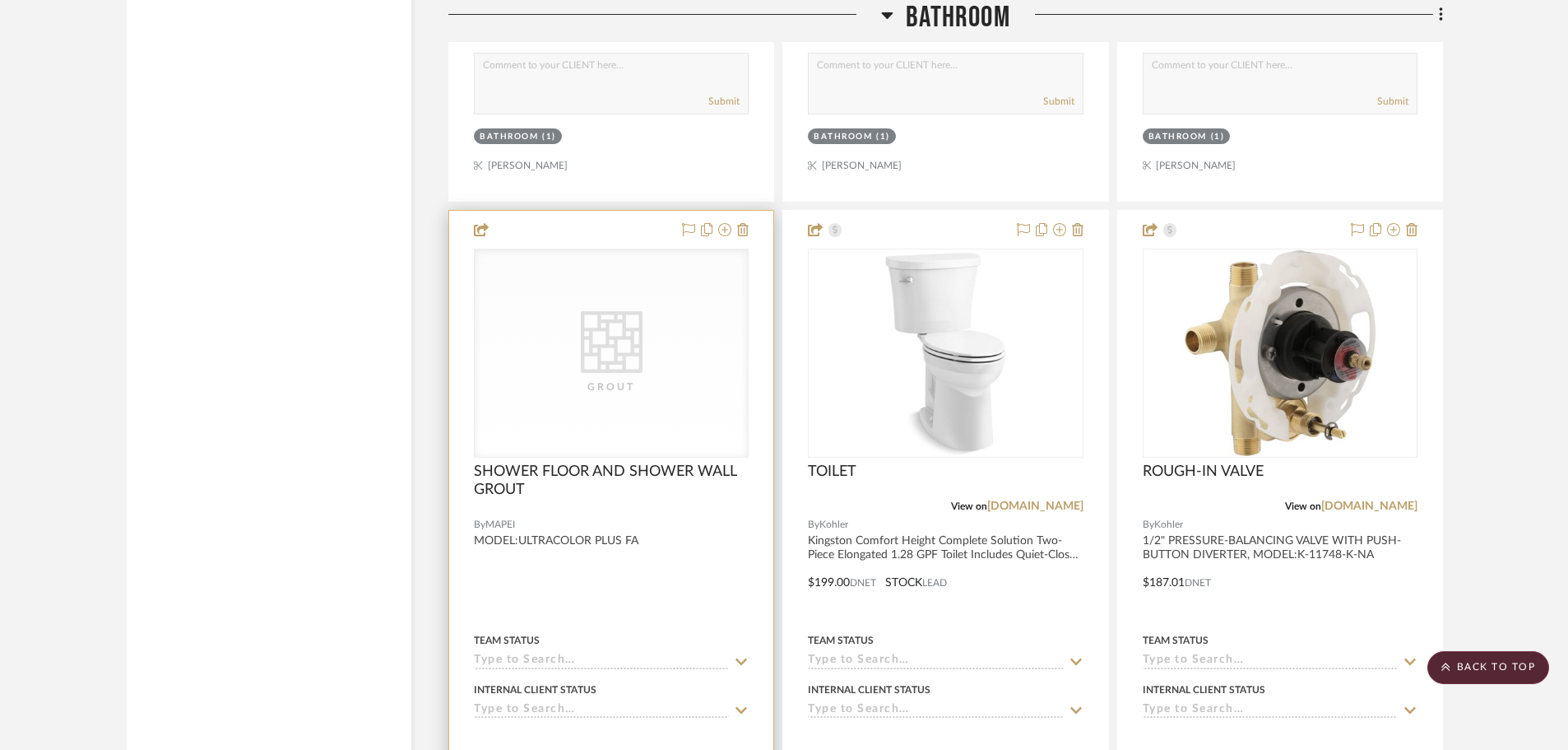
click at [668, 371] on div "CategoryIconTile Created with Sketch. Grout" at bounding box center [611, 353] width 273 height 207
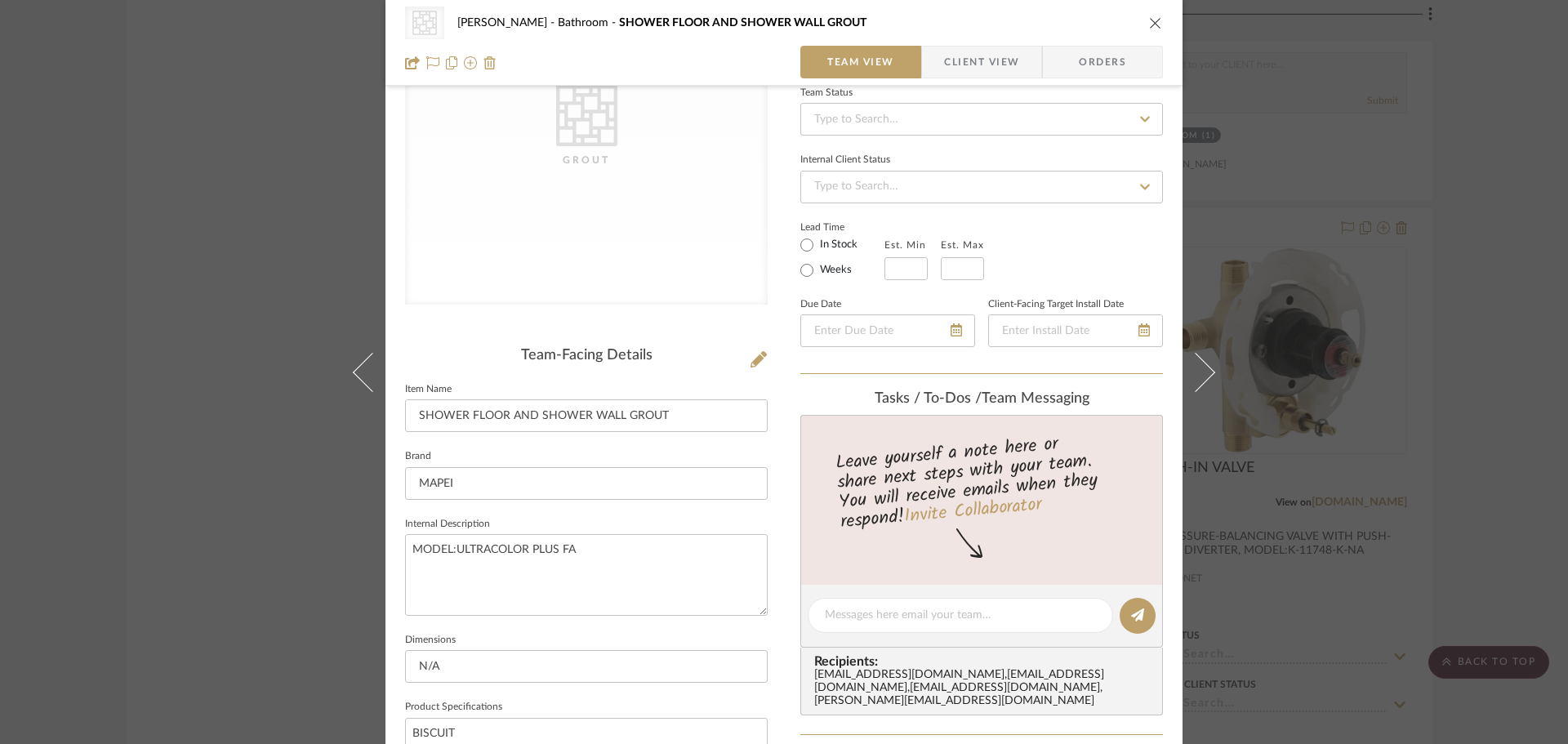
scroll to position [164, 0]
click at [688, 413] on input "SHOWER FLOOR AND SHOWER WALL GROUT" at bounding box center [587, 414] width 362 height 32
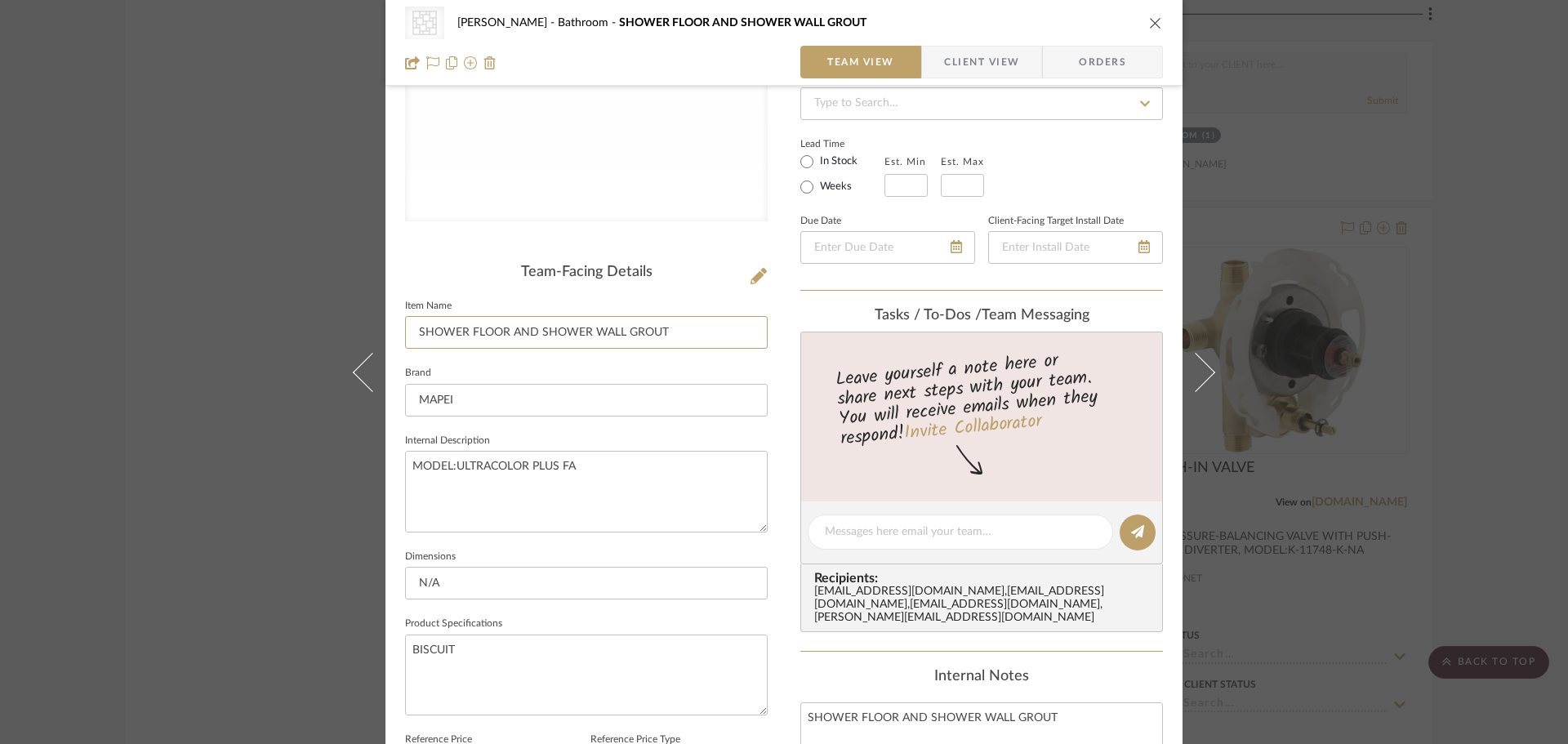
scroll to position [326, 0]
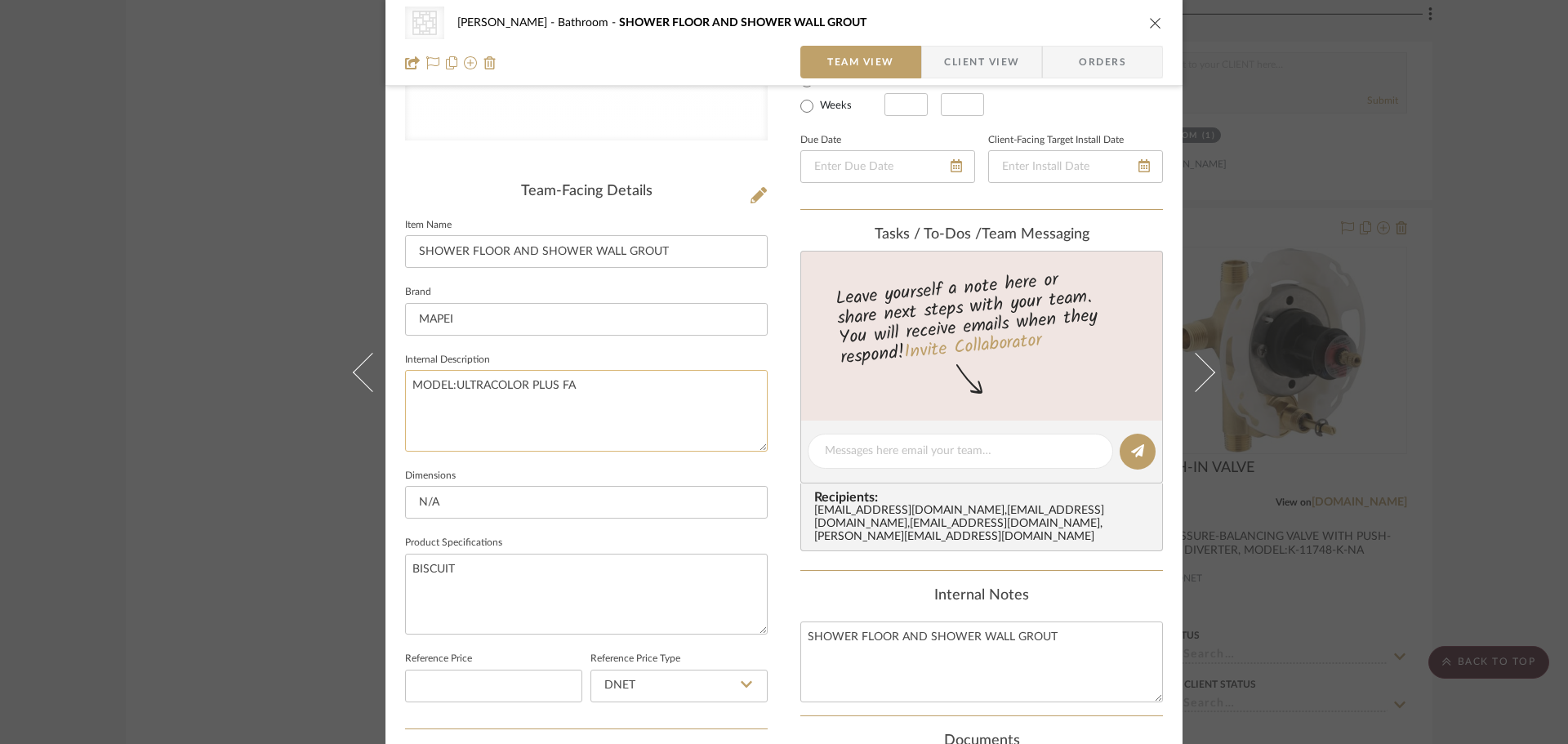
click at [664, 418] on textarea "MODEL:ULTRACOLOR PLUS FA" at bounding box center [587, 411] width 362 height 81
click at [554, 578] on textarea "BISCUIT" at bounding box center [587, 593] width 362 height 81
type textarea "BISCUIT 5014"
click at [765, 524] on div "CategoryIconTile Created with Sketch. Grout CHANG Bathroom SHOWER FLOOR AND SHO…" at bounding box center [784, 438] width 797 height 1505
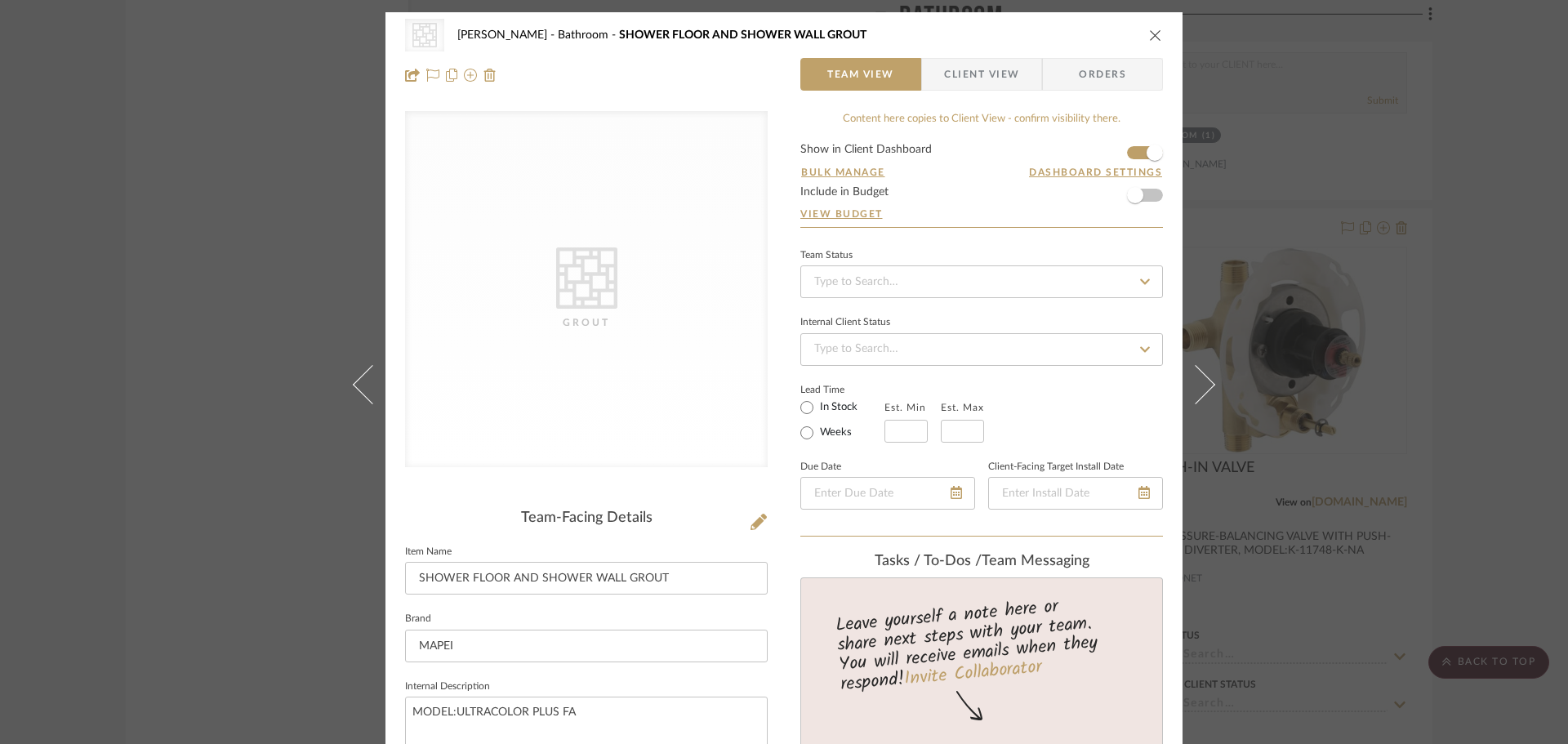
click at [750, 521] on icon at bounding box center [758, 522] width 17 height 17
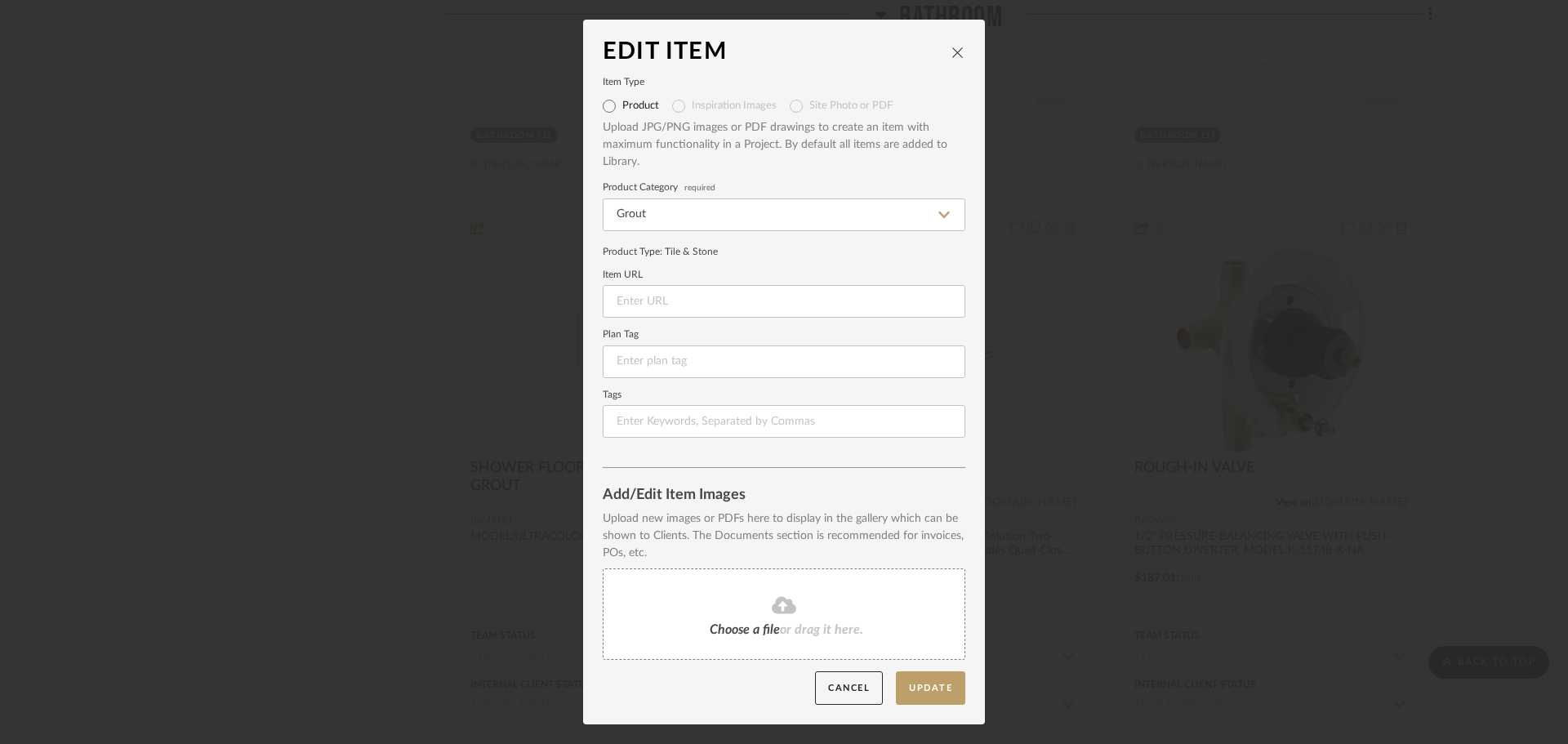
click at [784, 666] on div "Upload new images or PDFs here to display in the gallery which can be shown to …" at bounding box center [784, 588] width 362 height 156
click at [794, 635] on span "or drag it here." at bounding box center [821, 629] width 83 height 13
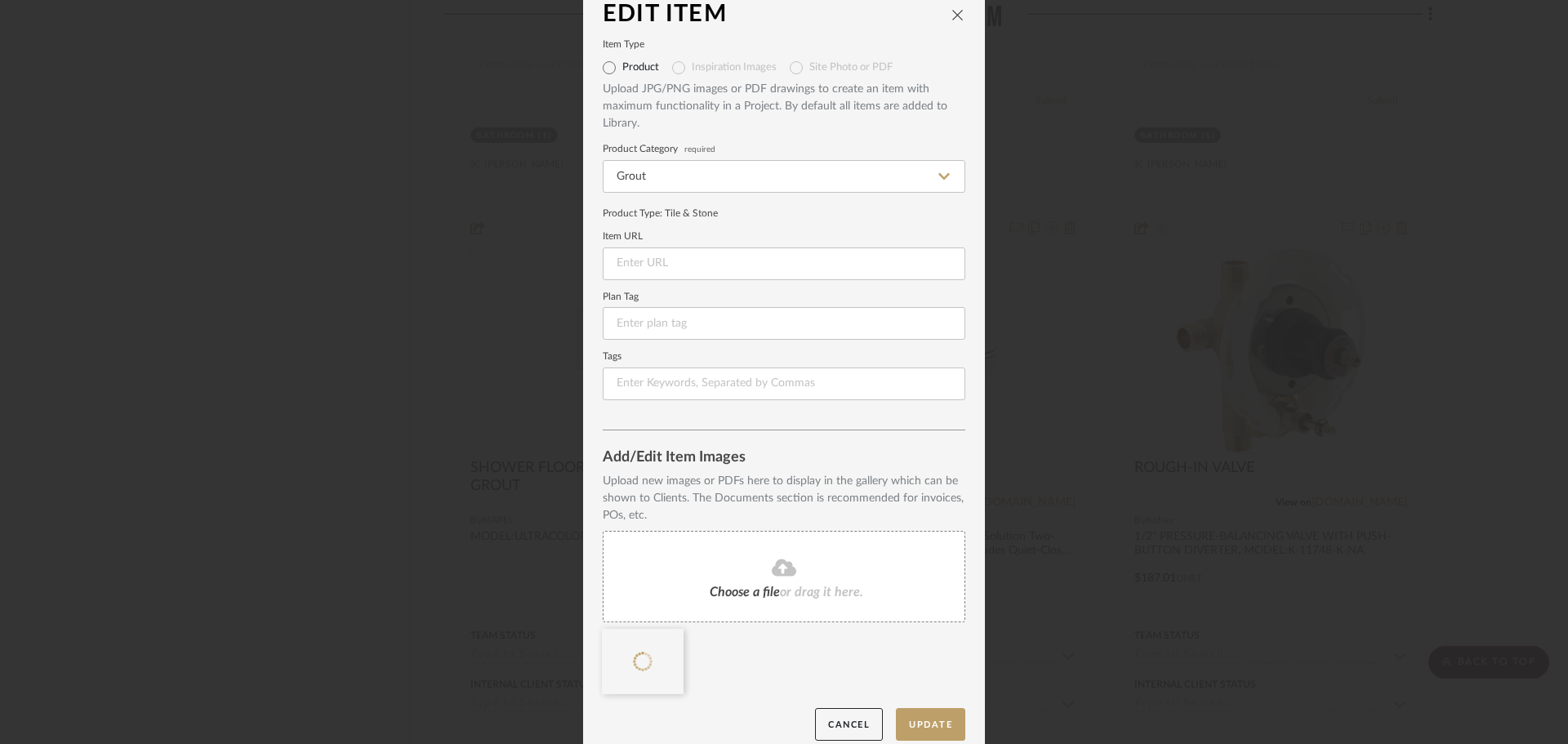
scroll to position [34, 0]
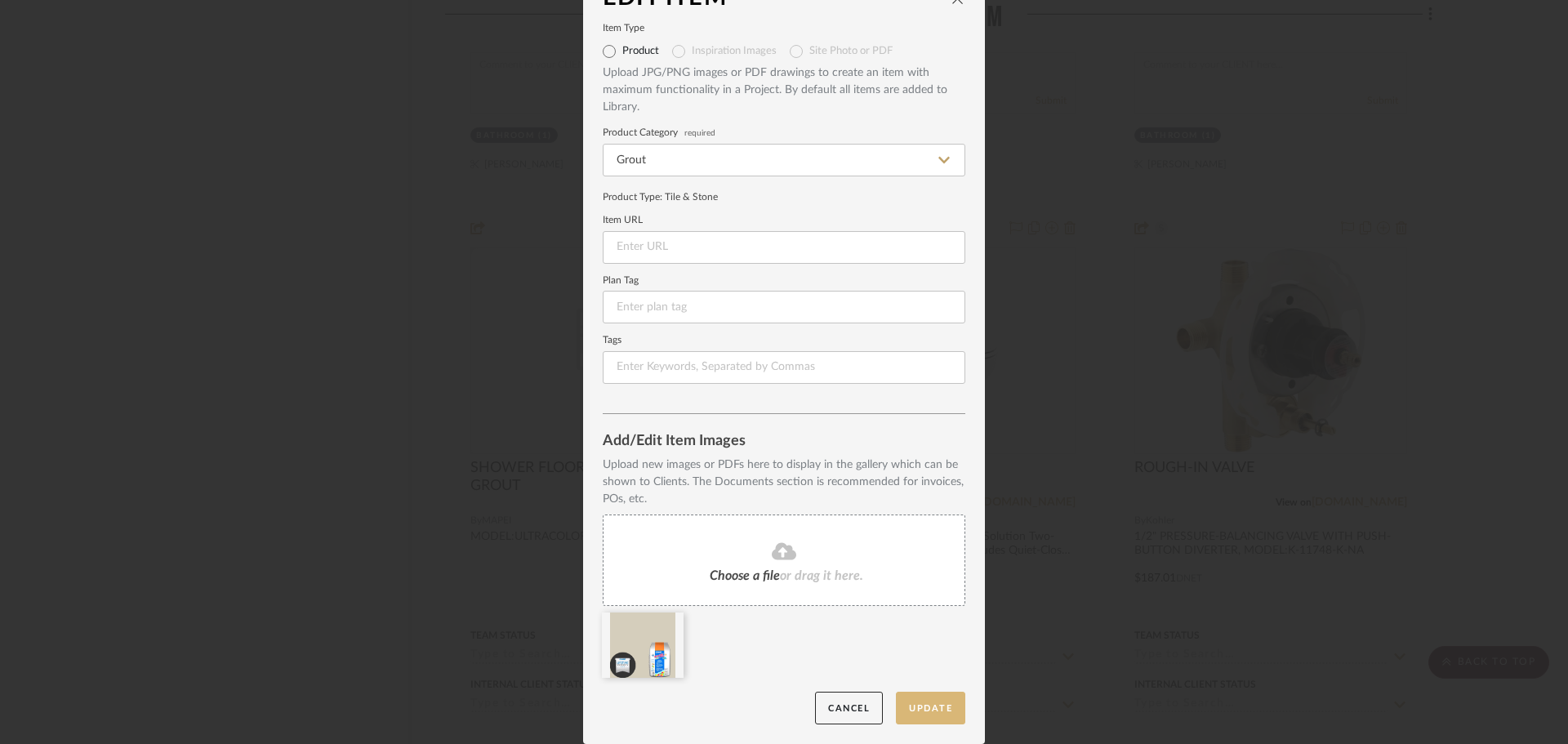
click at [907, 710] on button "Update" at bounding box center [930, 708] width 69 height 33
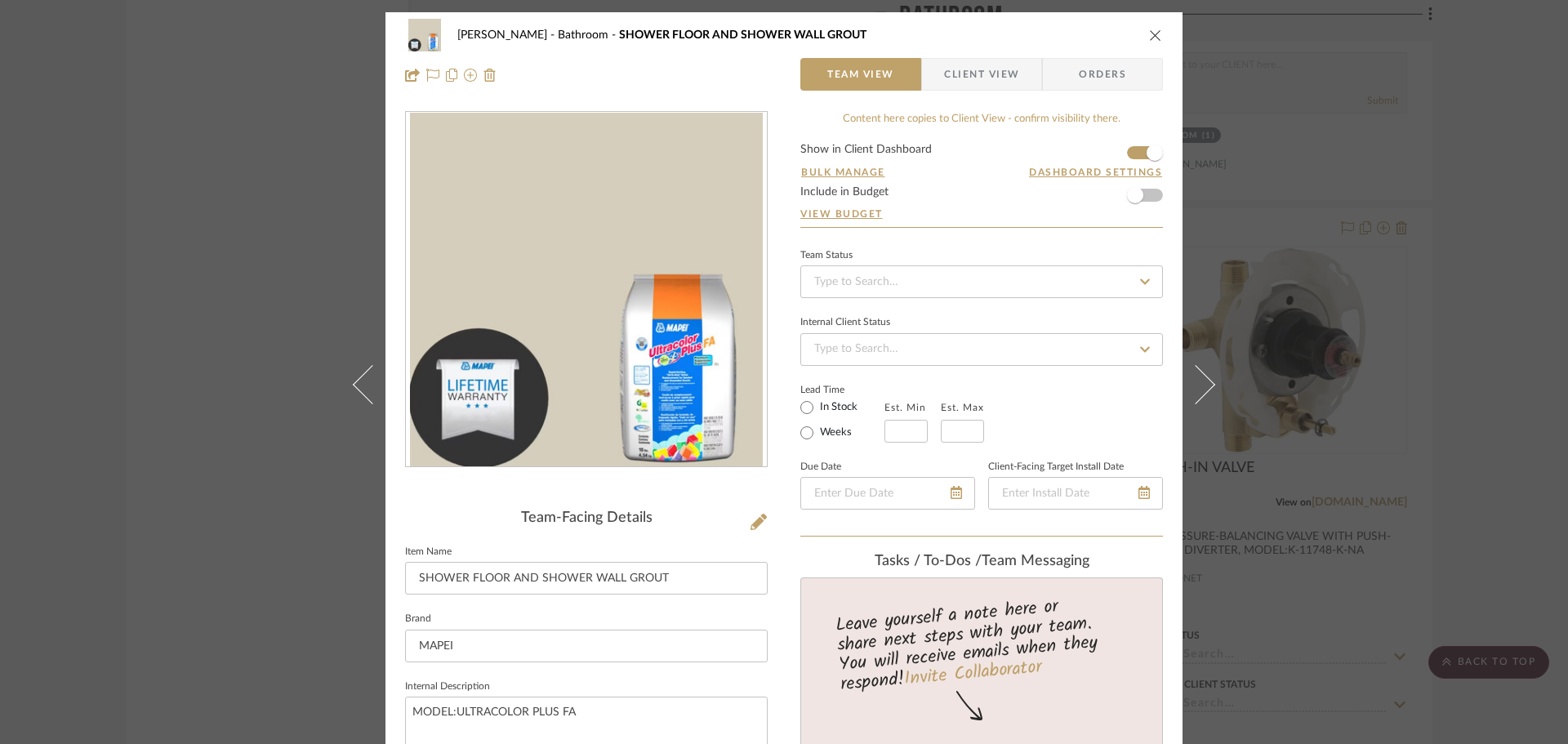
click at [1149, 32] on icon "close" at bounding box center [1155, 35] width 13 height 13
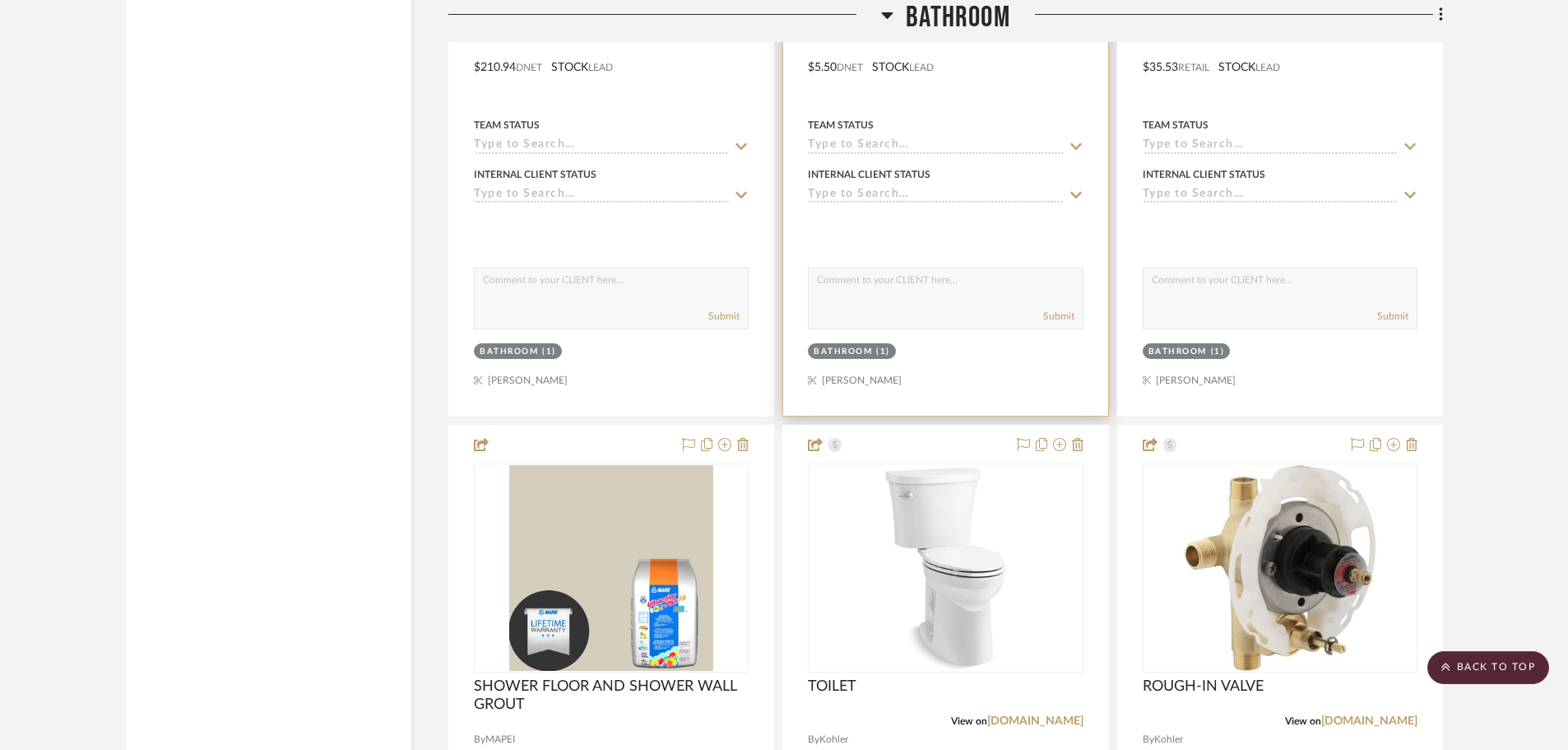
scroll to position [19423, 0]
